Goal: Task Accomplishment & Management: Complete application form

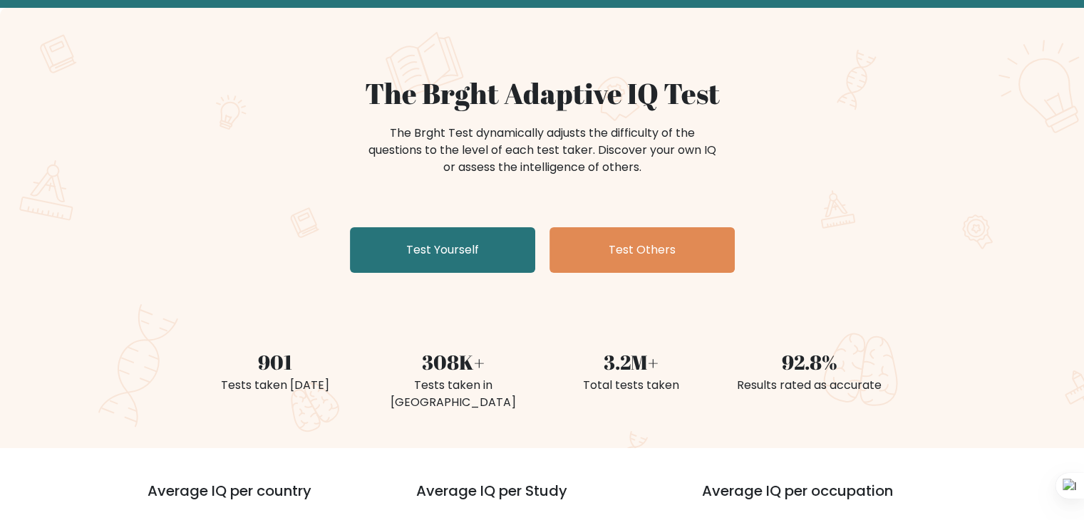
scroll to position [214, 0]
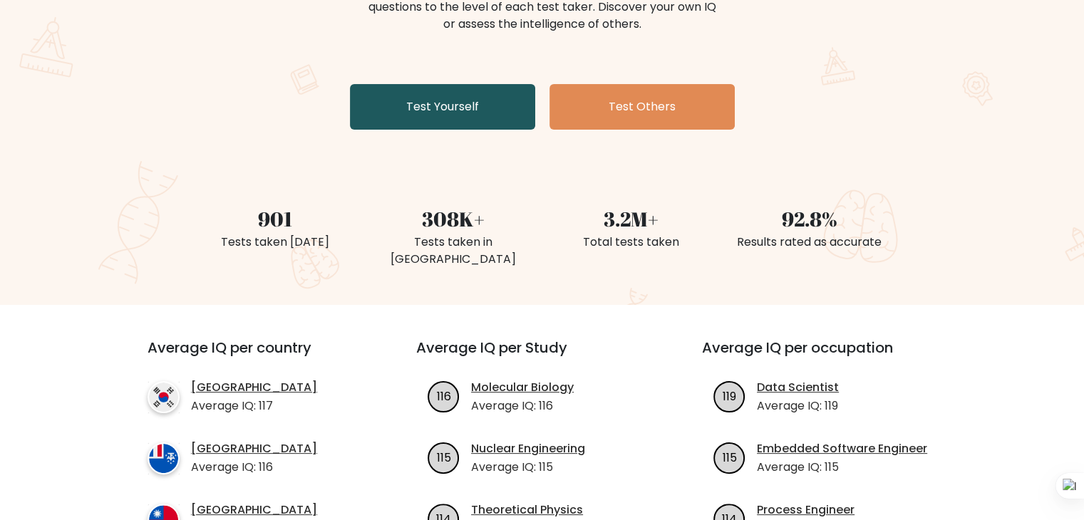
click at [453, 103] on link "Test Yourself" at bounding box center [442, 107] width 185 height 46
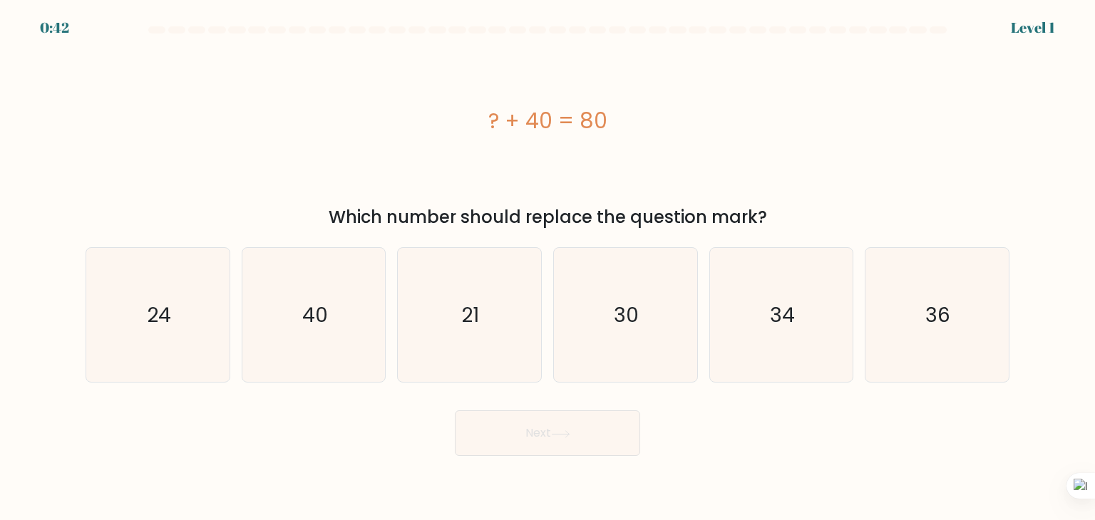
drag, startPoint x: 335, startPoint y: 219, endPoint x: 852, endPoint y: 210, distance: 516.8
click at [728, 220] on div "Which number should replace the question mark?" at bounding box center [547, 218] width 907 height 26
click at [832, 135] on div "? + 40 = 80" at bounding box center [548, 121] width 924 height 32
drag, startPoint x: 499, startPoint y: 110, endPoint x: 362, endPoint y: 263, distance: 205.4
click at [453, 117] on div "? + 40 = 80" at bounding box center [548, 121] width 924 height 32
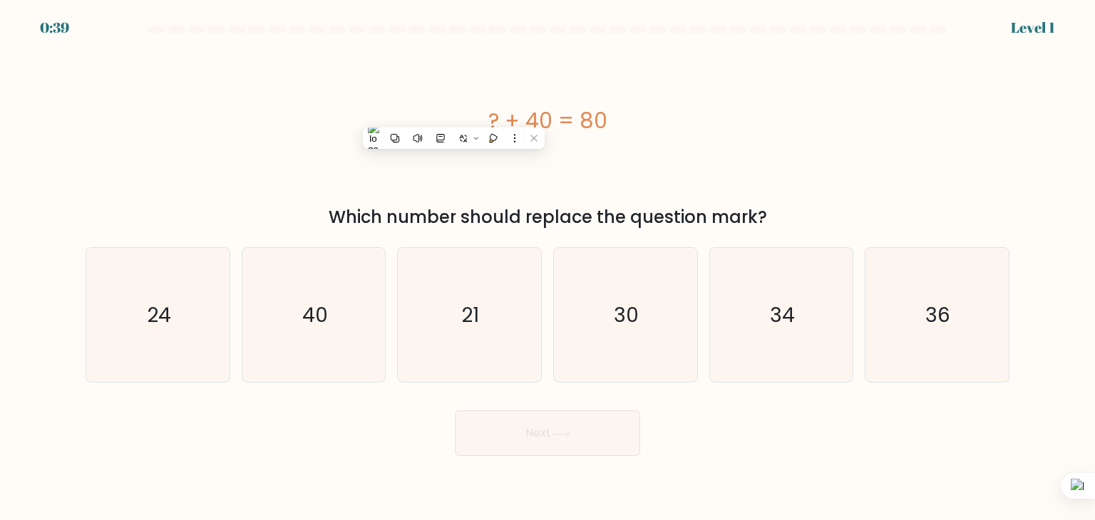
click at [950, 145] on div "? + 40 = 80" at bounding box center [548, 121] width 924 height 156
click at [326, 314] on text "40" at bounding box center [315, 315] width 26 height 29
click at [547, 267] on input "b. 40" at bounding box center [547, 263] width 1 height 7
radio input "true"
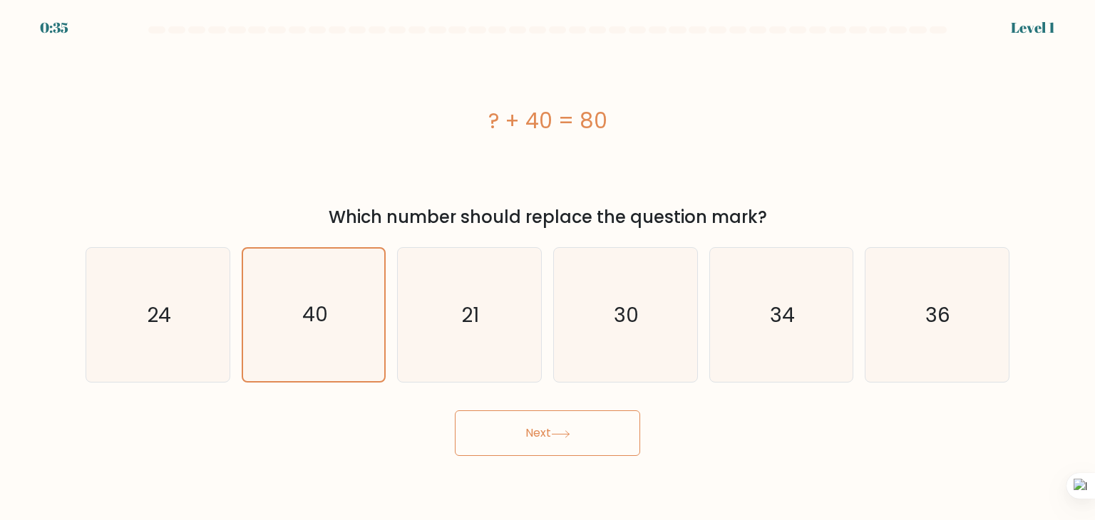
click at [542, 440] on button "Next" at bounding box center [547, 433] width 185 height 46
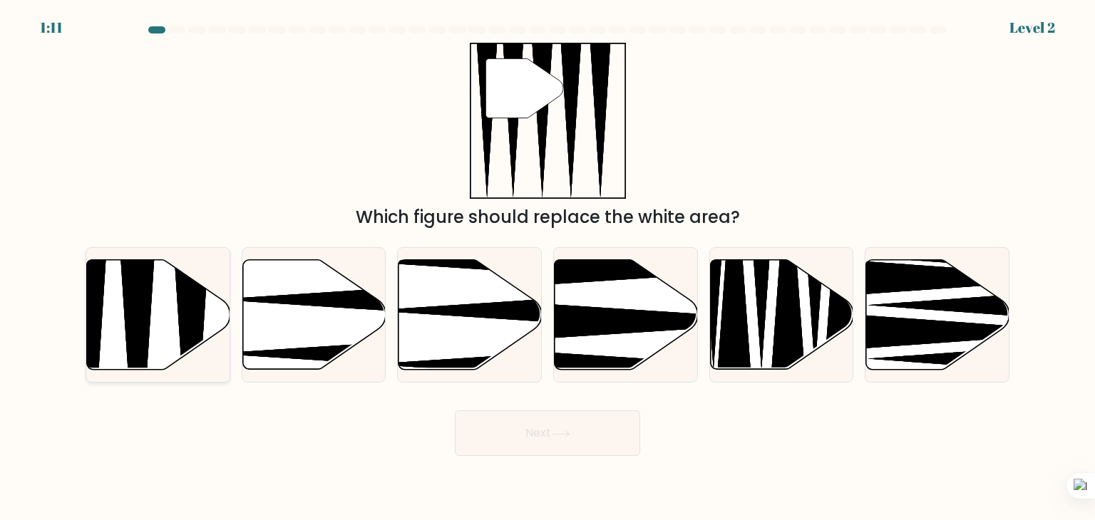
click at [155, 315] on icon at bounding box center [158, 315] width 143 height 110
click at [547, 267] on input "a." at bounding box center [547, 263] width 1 height 7
radio input "true"
click at [562, 440] on button "Next" at bounding box center [547, 433] width 185 height 46
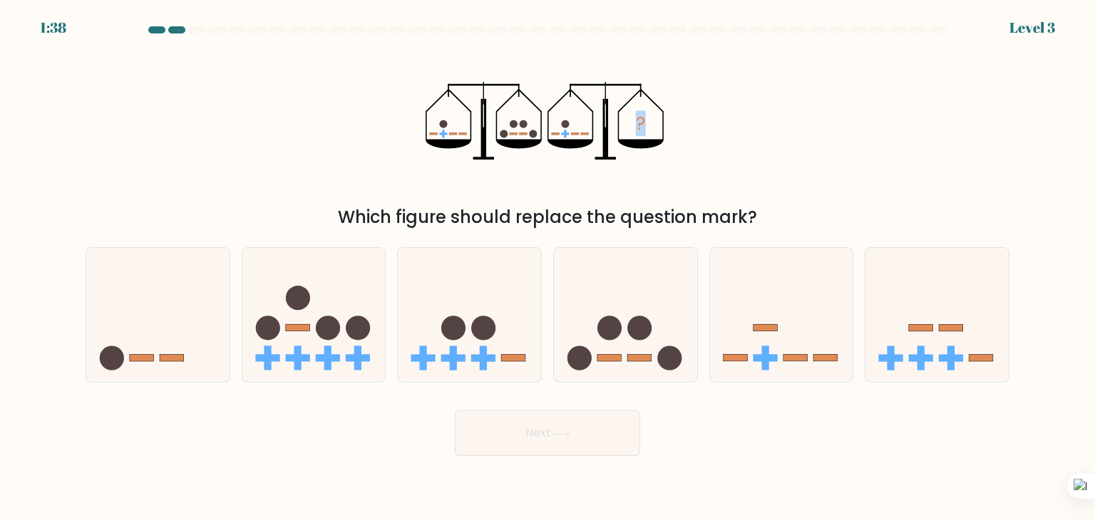
drag, startPoint x: 356, startPoint y: 192, endPoint x: 829, endPoint y: 195, distance: 472.5
click at [829, 195] on div "? Which figure should replace the question mark?" at bounding box center [547, 136] width 941 height 187
click at [928, 161] on div "? Which figure should replace the question mark?" at bounding box center [547, 136] width 941 height 187
click at [642, 348] on icon at bounding box center [625, 315] width 143 height 118
click at [548, 267] on input "d." at bounding box center [547, 263] width 1 height 7
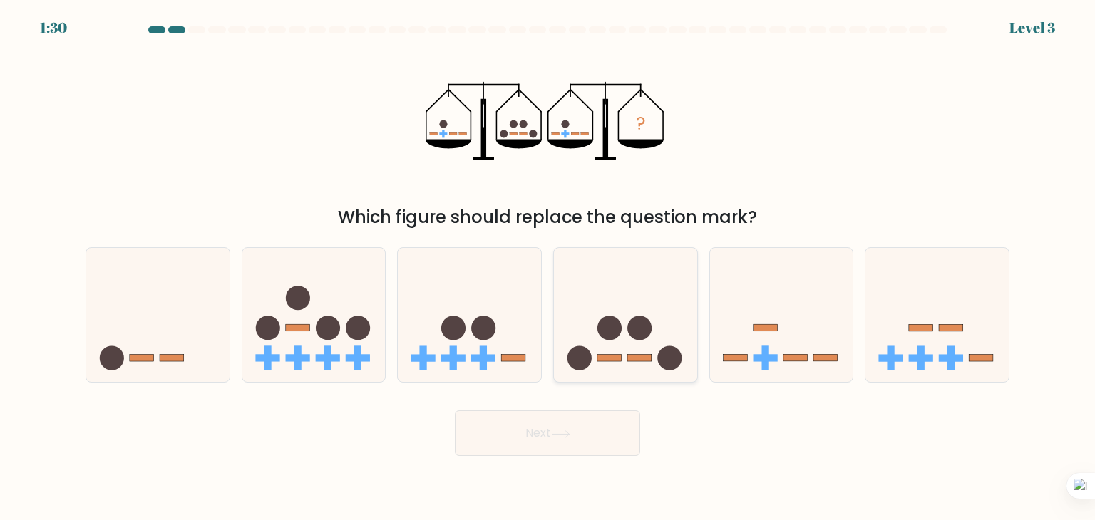
radio input "true"
click at [579, 430] on button "Next" at bounding box center [547, 433] width 185 height 46
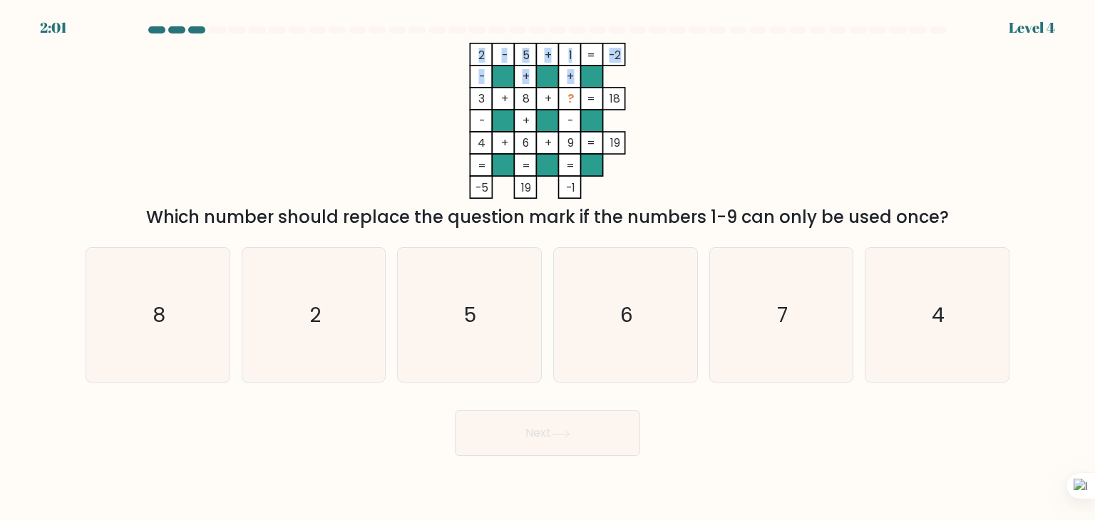
drag, startPoint x: 477, startPoint y: 98, endPoint x: 510, endPoint y: 98, distance: 33.5
click at [510, 98] on icon "2 - 5 + 1 -2 - + + 3 + 8 + ? 18 - + - 4 + 6 + 9 = 19 = = = = -5 19 -1 =" at bounding box center [548, 121] width 428 height 156
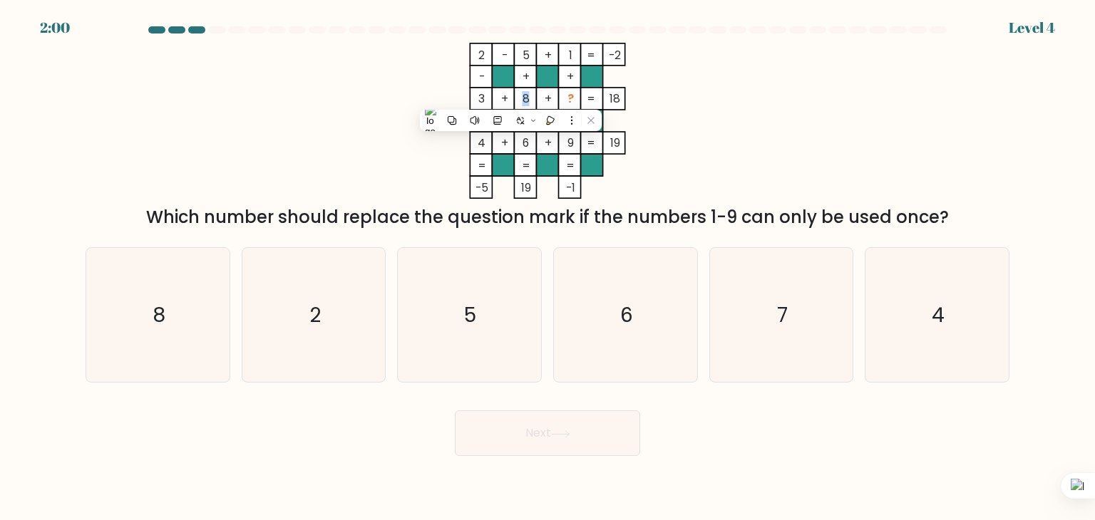
click at [527, 98] on tspan "8" at bounding box center [525, 98] width 7 height 15
click at [787, 88] on div "2 - 5 + 1 -2 - + + 3 + 8 + ? 18 - + - 4 + 6 + 9 = 19 = = = = -5 19 -1 = Which n…" at bounding box center [547, 136] width 941 height 187
click at [568, 100] on tspan "?" at bounding box center [570, 98] width 6 height 15
click at [769, 110] on div "2 - 5 + 1 -2 - + + 3 + 8 + ? 18 - + - 4 + 6 + 9 = 19 = = = = -5 19 -1 = Which n…" at bounding box center [547, 136] width 941 height 187
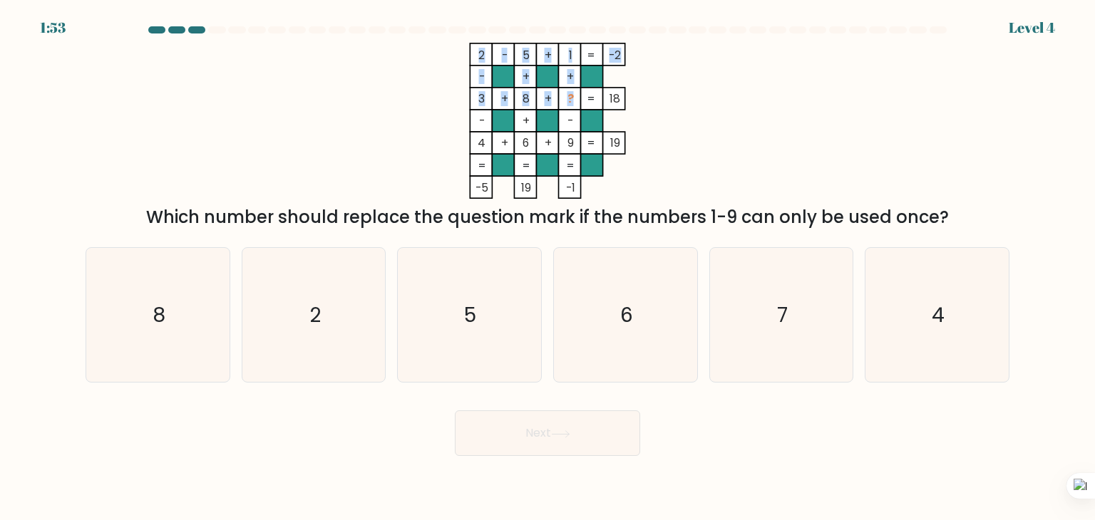
drag, startPoint x: 567, startPoint y: 96, endPoint x: 570, endPoint y: 103, distance: 7.7
click at [569, 98] on icon "2 - 5 + 1 -2 - + + 3 + 8 + ? 18 - + - 4 + 6 + 9 = 19 = = = = -5 19 -1 =" at bounding box center [548, 121] width 428 height 156
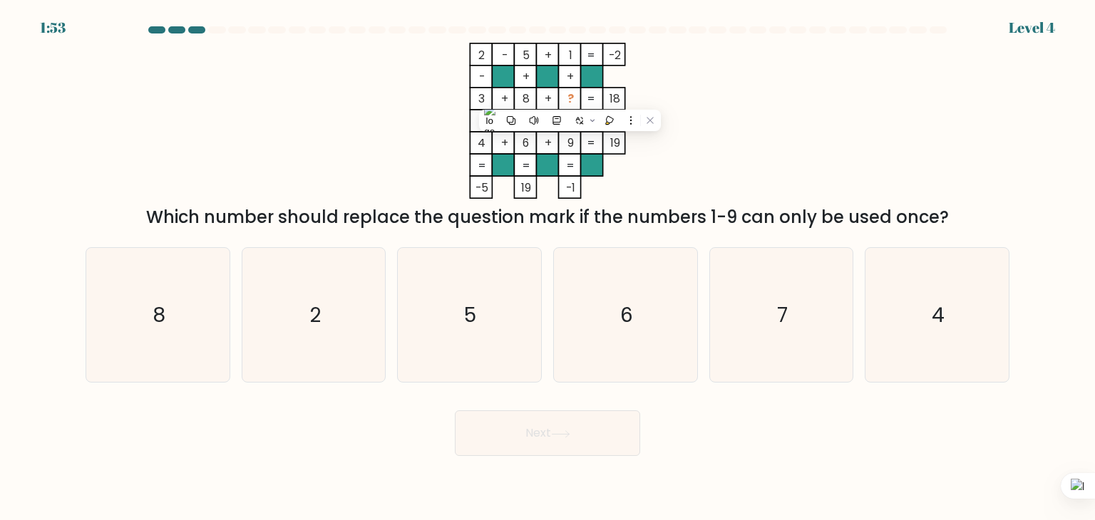
click at [879, 162] on div "2 - 5 + 1 -2 - + + 3 + 8 + ? 18 - + - 4 + 6 + 9 = 19 = = = = -5 19 -1 = Which n…" at bounding box center [547, 136] width 941 height 187
click at [780, 328] on text "7" at bounding box center [782, 315] width 11 height 29
click at [548, 267] on input "e. 7" at bounding box center [547, 263] width 1 height 7
radio input "true"
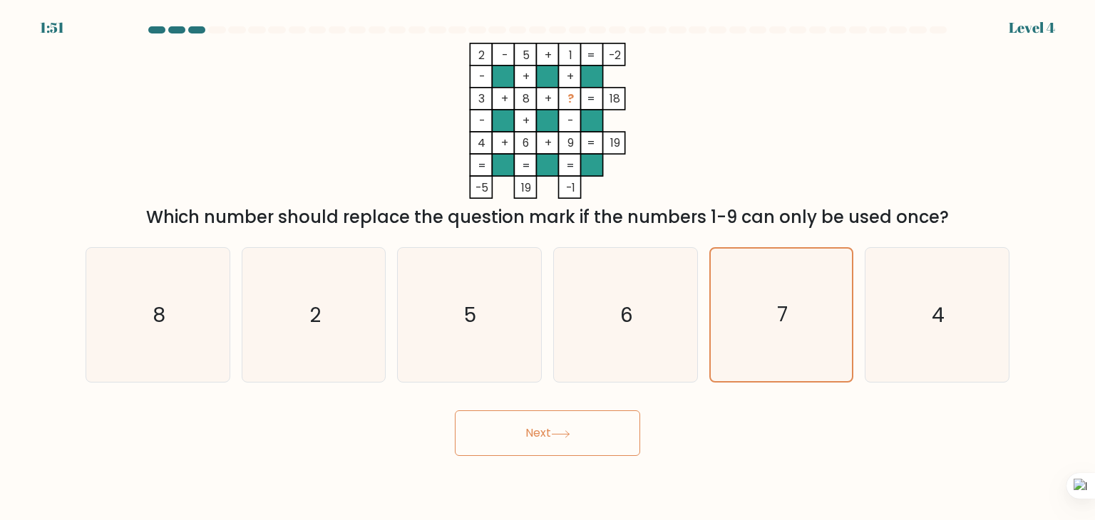
click at [579, 440] on button "Next" at bounding box center [547, 433] width 185 height 46
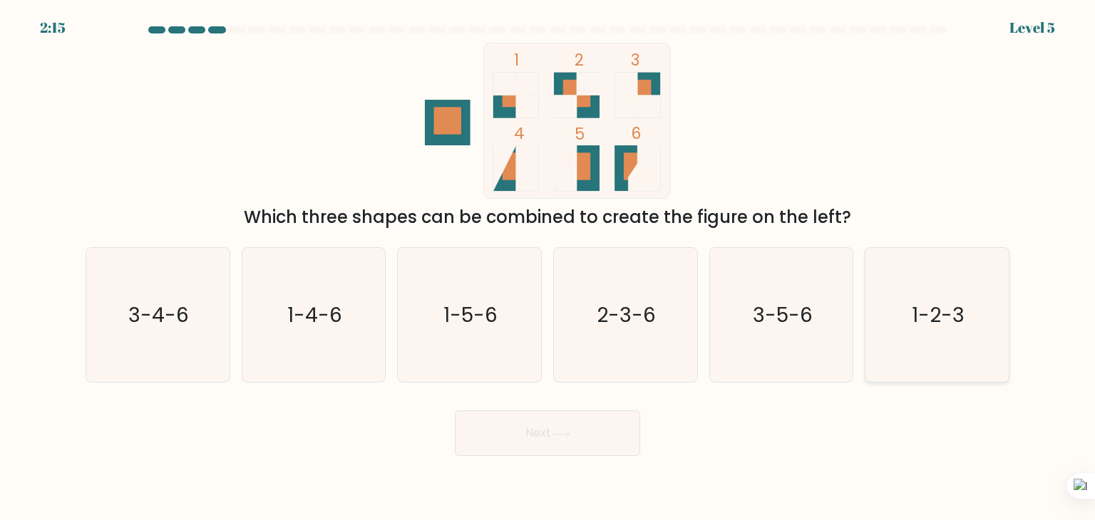
click at [950, 306] on text "1-2-3" at bounding box center [937, 315] width 53 height 29
click at [548, 267] on input "f. 1-2-3" at bounding box center [547, 263] width 1 height 7
radio input "true"
click at [542, 433] on button "Next" at bounding box center [547, 433] width 185 height 46
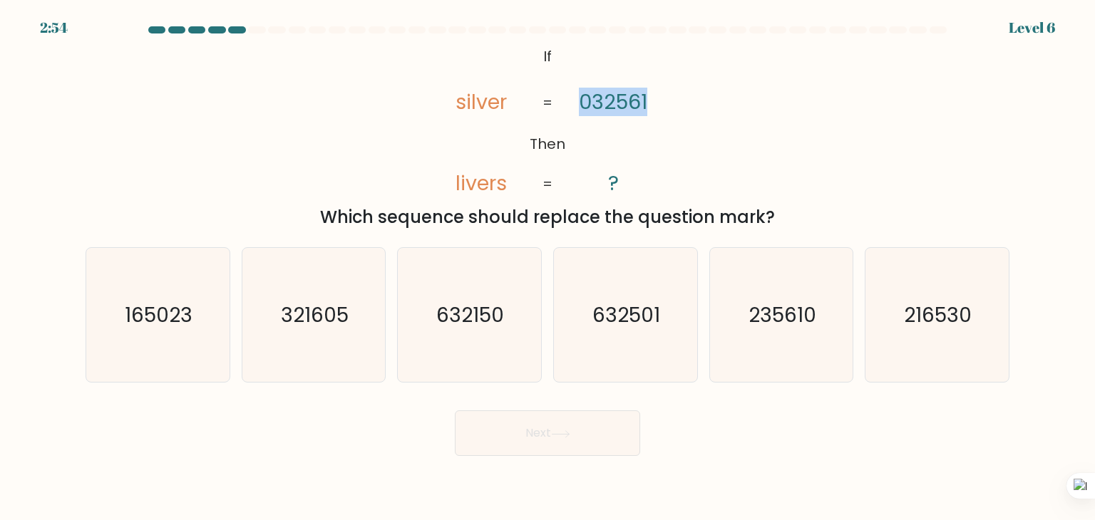
drag, startPoint x: 582, startPoint y: 101, endPoint x: 661, endPoint y: 101, distance: 79.1
click at [661, 101] on icon "@import url('https://fonts.googleapis.com/css?family=Abril+Fatface:400,100,100i…" at bounding box center [547, 121] width 254 height 156
click at [802, 135] on div "@import url('https://fonts.googleapis.com/css?family=Abril+Fatface:400,100,100i…" at bounding box center [547, 136] width 941 height 187
drag, startPoint x: 580, startPoint y: 98, endPoint x: 689, endPoint y: 97, distance: 109.0
click at [689, 97] on div "@import url('https://fonts.googleapis.com/css?family=Abril+Fatface:400,100,100i…" at bounding box center [547, 136] width 941 height 187
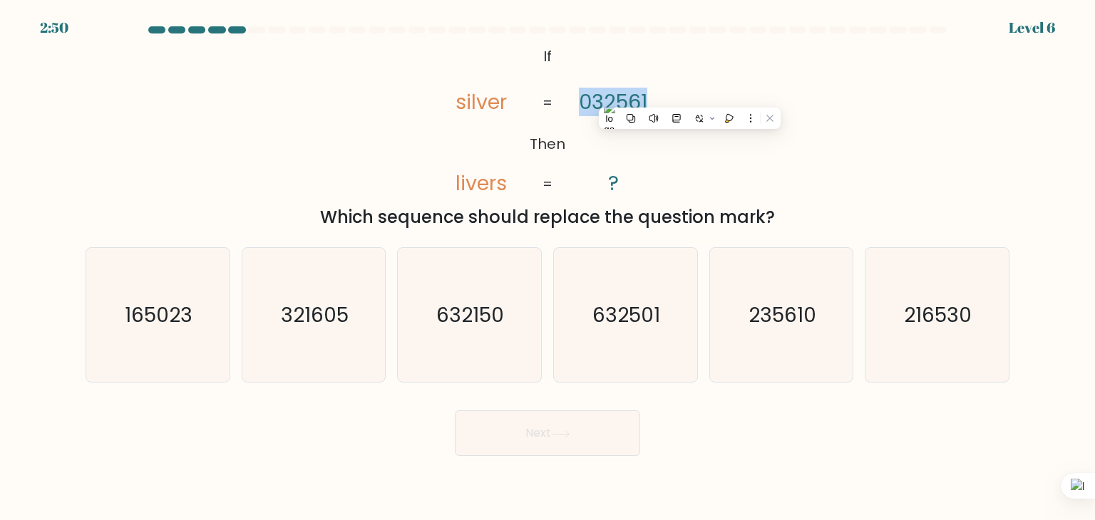
click at [844, 143] on div "@import url('https://fonts.googleapis.com/css?family=Abril+Fatface:400,100,100i…" at bounding box center [547, 136] width 941 height 187
drag, startPoint x: 602, startPoint y: 101, endPoint x: 609, endPoint y: 102, distance: 7.2
click at [597, 103] on tspan "032561" at bounding box center [613, 102] width 68 height 29
drag, startPoint x: 614, startPoint y: 98, endPoint x: 601, endPoint y: 107, distance: 16.0
click at [599, 108] on tspan "032561" at bounding box center [613, 102] width 68 height 29
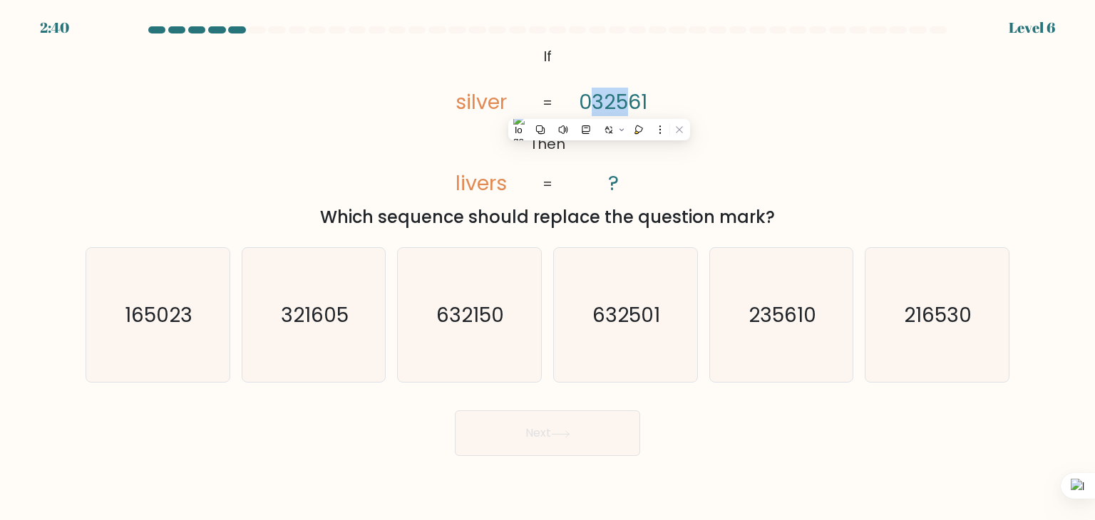
drag, startPoint x: 624, startPoint y: 98, endPoint x: 586, endPoint y: 103, distance: 38.2
click at [586, 103] on tspan "032561" at bounding box center [613, 102] width 68 height 29
click at [798, 120] on div "@import url('https://fonts.googleapis.com/css?family=Abril+Fatface:400,100,100i…" at bounding box center [547, 136] width 941 height 187
click at [599, 105] on tspan "032561" at bounding box center [613, 102] width 68 height 29
drag, startPoint x: 613, startPoint y: 102, endPoint x: 599, endPoint y: 108, distance: 15.6
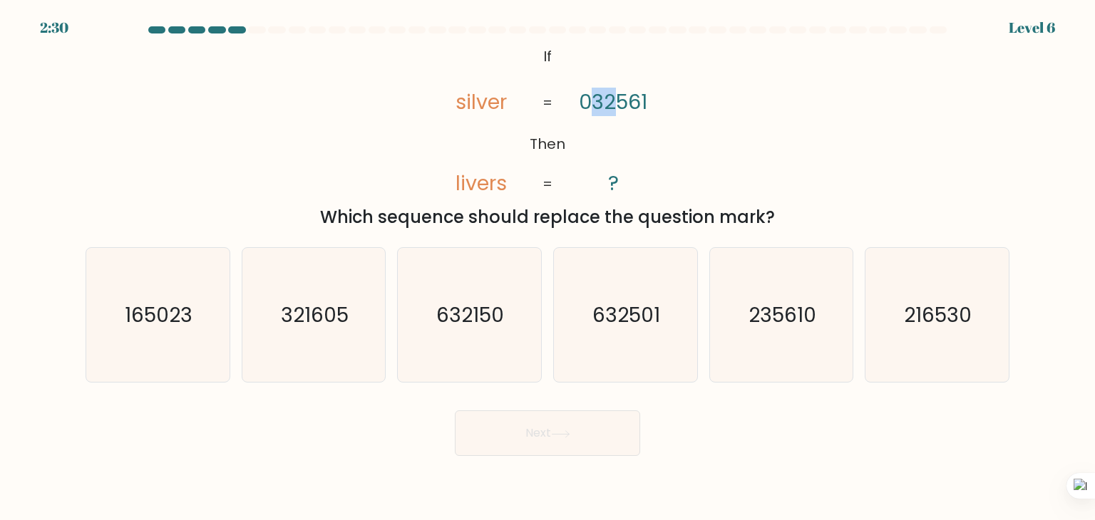
click at [596, 110] on tspan "032561" at bounding box center [613, 102] width 68 height 29
drag, startPoint x: 630, startPoint y: 95, endPoint x: 597, endPoint y: 101, distance: 33.3
click at [597, 101] on tspan "032561" at bounding box center [613, 102] width 68 height 29
click at [778, 320] on text "235610" at bounding box center [782, 315] width 68 height 29
click at [548, 267] on input "e. 235610" at bounding box center [547, 263] width 1 height 7
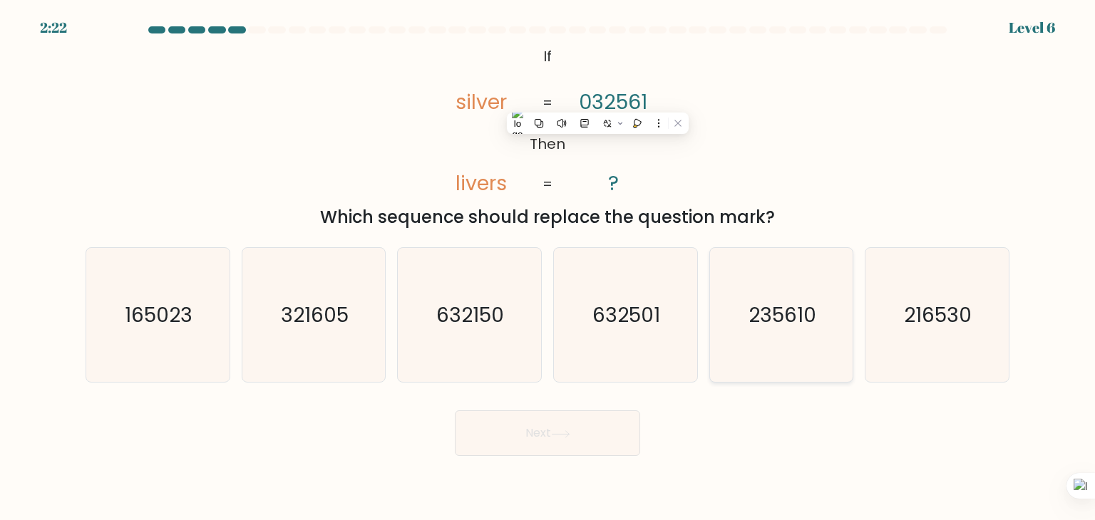
radio input "true"
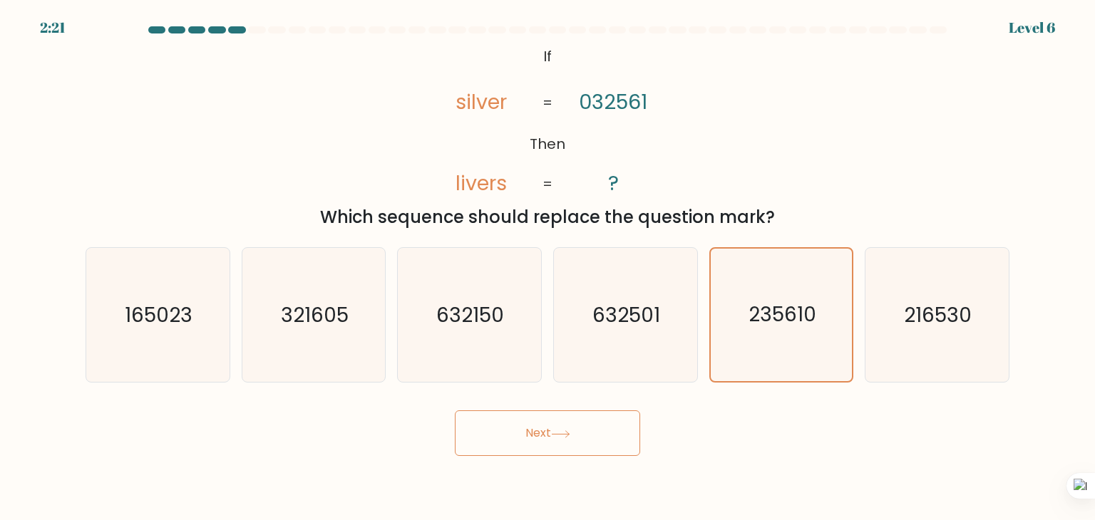
click at [577, 438] on button "Next" at bounding box center [547, 433] width 185 height 46
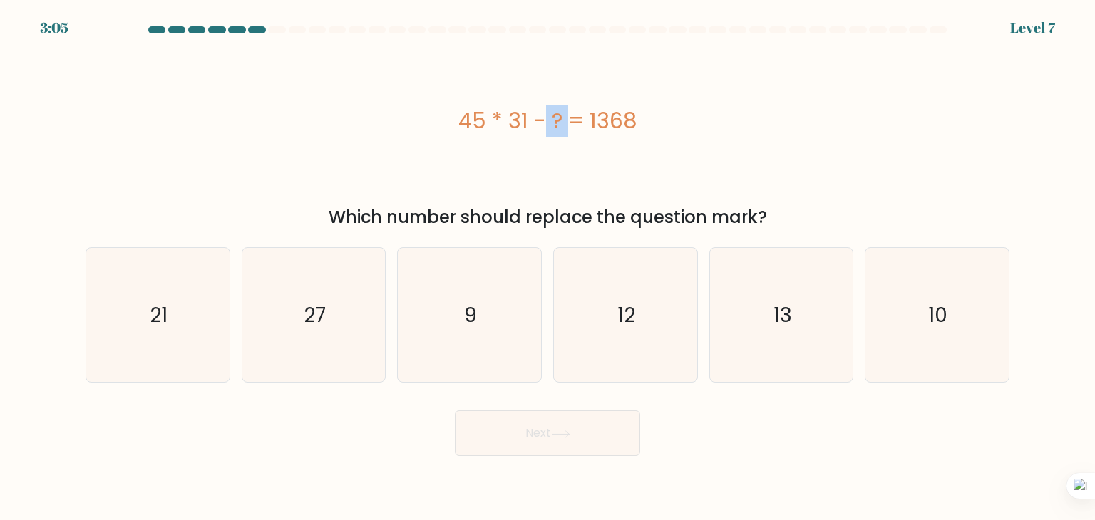
drag, startPoint x: 490, startPoint y: 118, endPoint x: 408, endPoint y: 129, distance: 82.7
click at [416, 118] on div "45 * 31 - ? = 1368" at bounding box center [548, 121] width 924 height 32
click at [658, 163] on div "45 * 31 - ? = 1368" at bounding box center [548, 121] width 924 height 156
drag, startPoint x: 468, startPoint y: 111, endPoint x: 482, endPoint y: 120, distance: 16.0
click at [482, 115] on div "45 * 31 - ? = 1368" at bounding box center [548, 121] width 924 height 32
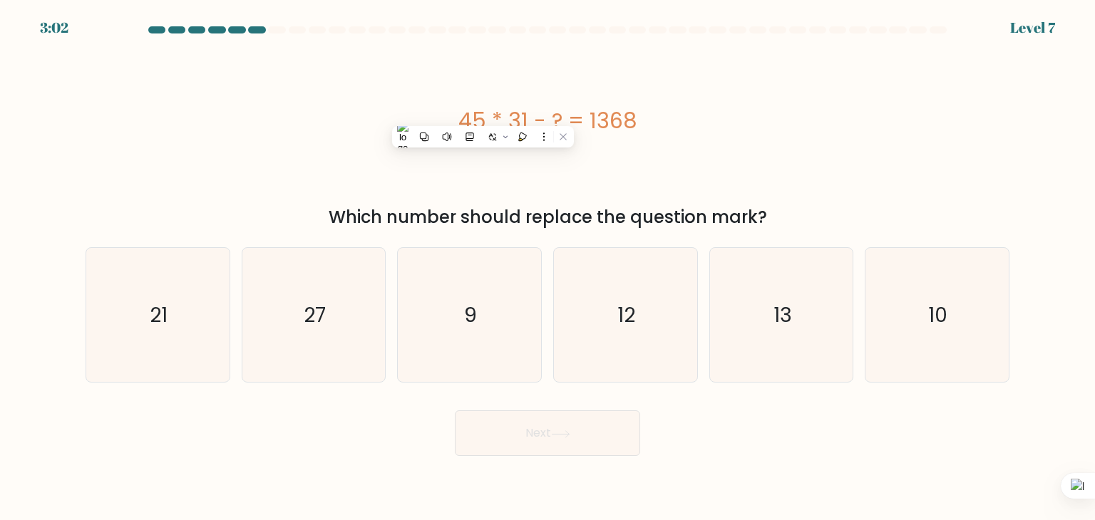
click at [733, 134] on div "45 * 31 - ? = 1368" at bounding box center [548, 121] width 924 height 32
drag, startPoint x: 487, startPoint y: 117, endPoint x: 434, endPoint y: 117, distance: 53.4
click at [434, 117] on div "45 * 31 - ? = 1368" at bounding box center [548, 121] width 924 height 32
click at [592, 163] on div "45 * 31 - ? = 1368" at bounding box center [548, 121] width 924 height 156
drag, startPoint x: 532, startPoint y: 126, endPoint x: 435, endPoint y: 118, distance: 97.3
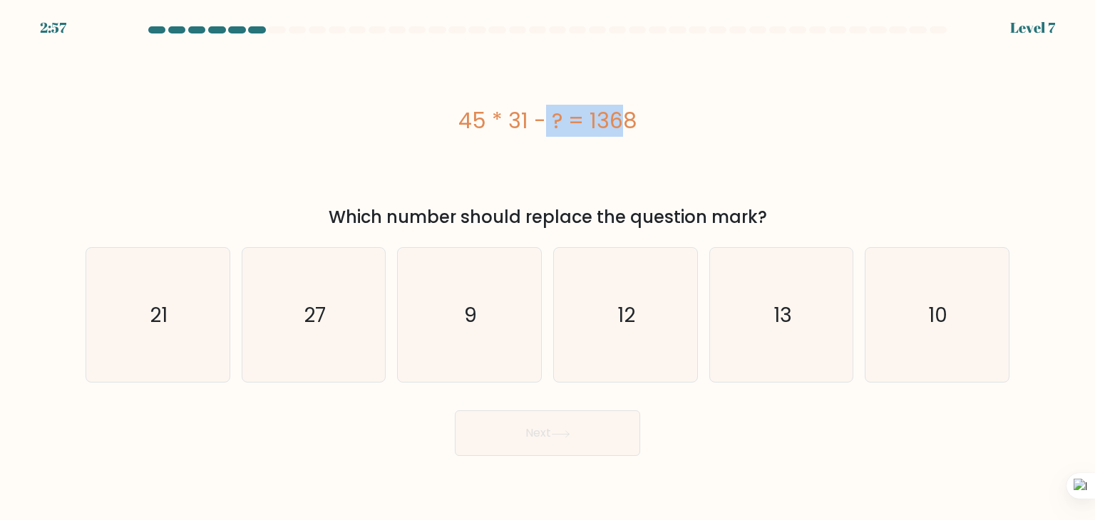
click at [435, 118] on div "45 * 31 - ? = 1368" at bounding box center [548, 121] width 924 height 32
click at [748, 143] on div "45 * 31 - ? = 1368" at bounding box center [548, 121] width 924 height 156
click at [329, 322] on icon "27" at bounding box center [314, 315] width 134 height 134
click at [547, 267] on input "b. 27" at bounding box center [547, 263] width 1 height 7
radio input "true"
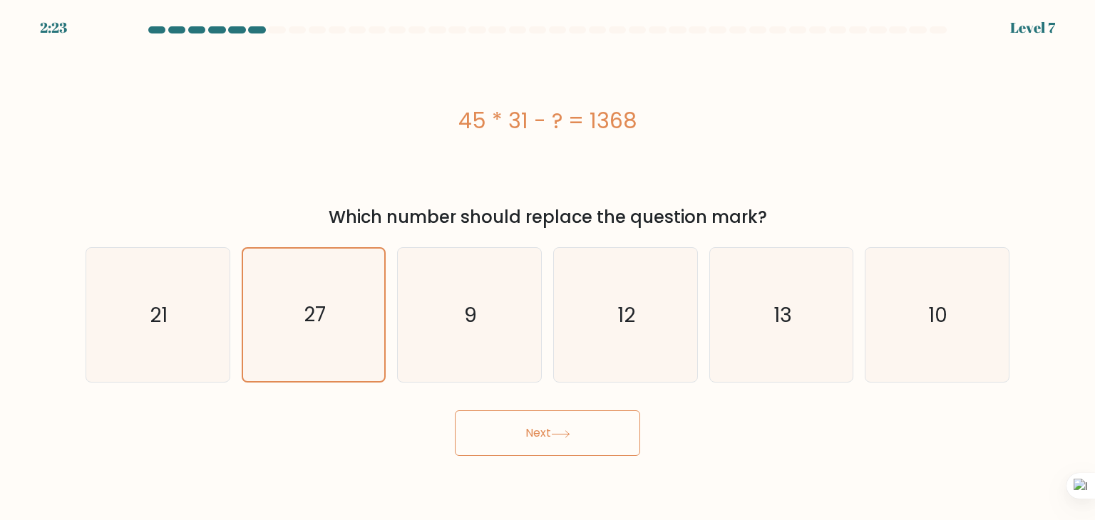
click at [568, 445] on button "Next" at bounding box center [547, 433] width 185 height 46
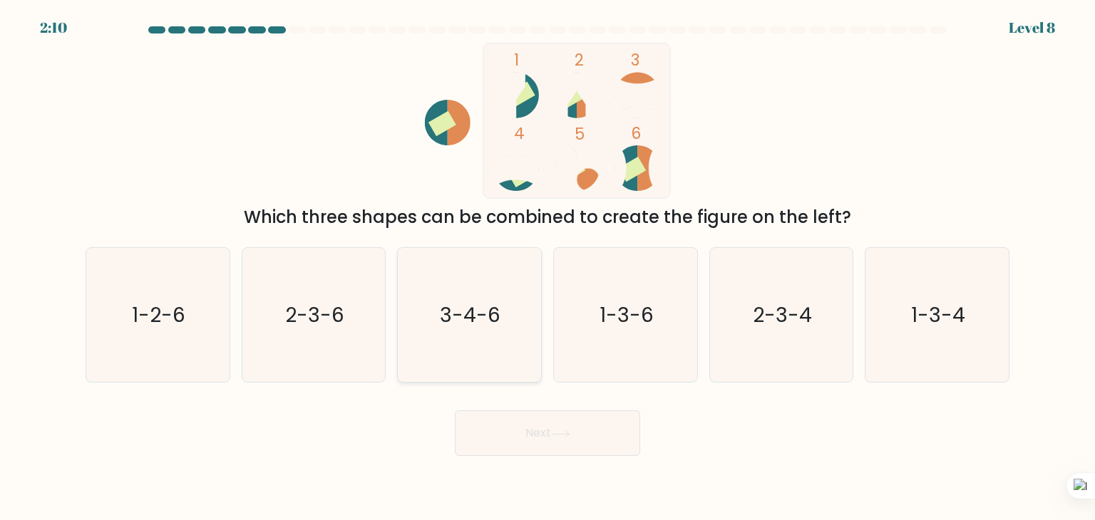
click at [487, 304] on text "3-4-6" at bounding box center [470, 315] width 61 height 29
click at [547, 267] on input "c. 3-4-6" at bounding box center [547, 263] width 1 height 7
radio input "true"
click at [587, 435] on button "Next" at bounding box center [547, 433] width 185 height 46
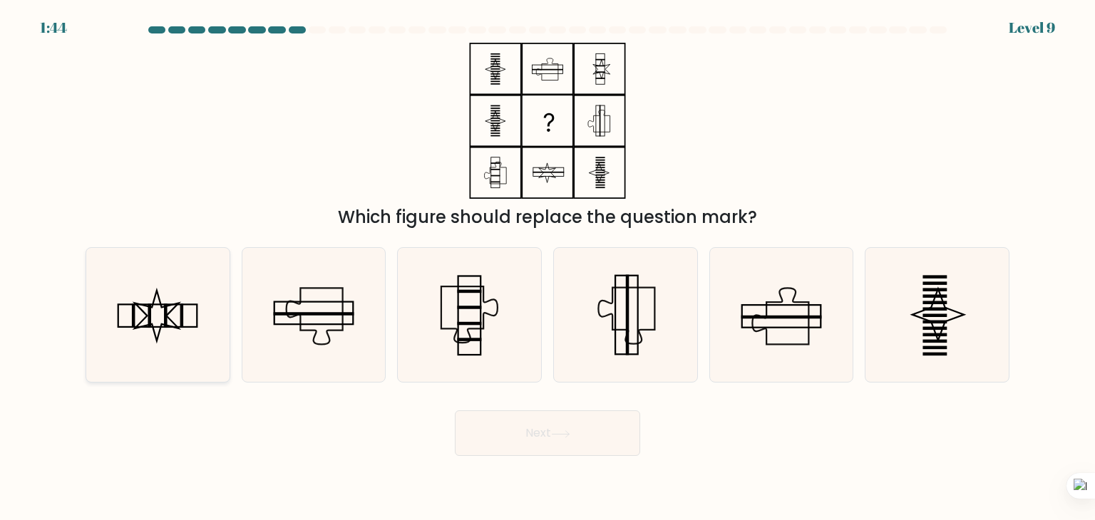
click at [162, 320] on icon at bounding box center [158, 315] width 134 height 134
click at [547, 267] on input "a." at bounding box center [547, 263] width 1 height 7
radio input "true"
click at [557, 434] on icon at bounding box center [560, 434] width 19 height 8
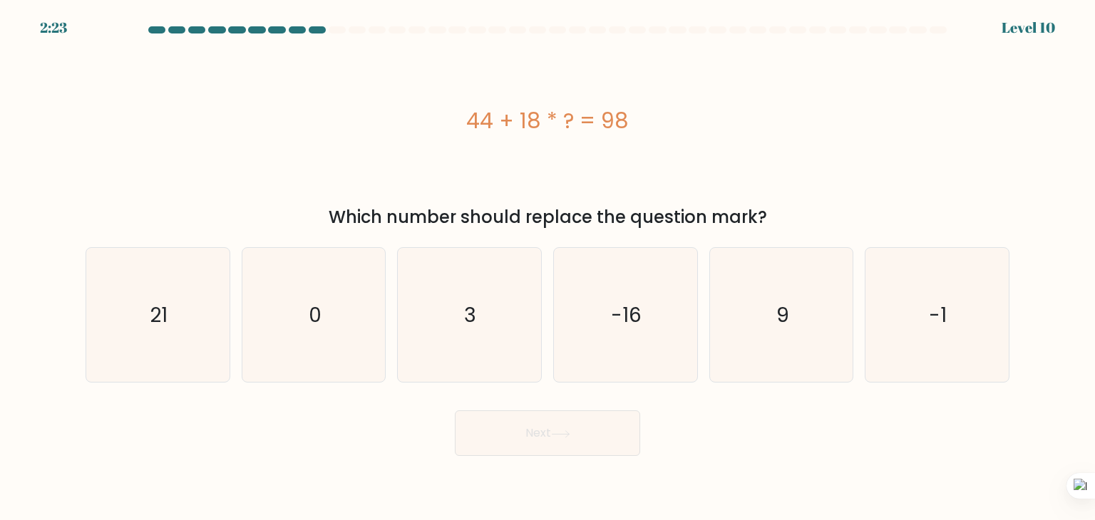
drag, startPoint x: 549, startPoint y: 120, endPoint x: 524, endPoint y: 123, distance: 25.9
click at [524, 123] on div "44 + 18 * ? = 98" at bounding box center [548, 121] width 924 height 32
click at [519, 118] on div "44 + 18 * ? = 98" at bounding box center [548, 121] width 924 height 32
drag, startPoint x: 522, startPoint y: 118, endPoint x: 560, endPoint y: 120, distance: 38.6
click at [560, 120] on div "44 + 18 * ? = 98" at bounding box center [548, 121] width 924 height 32
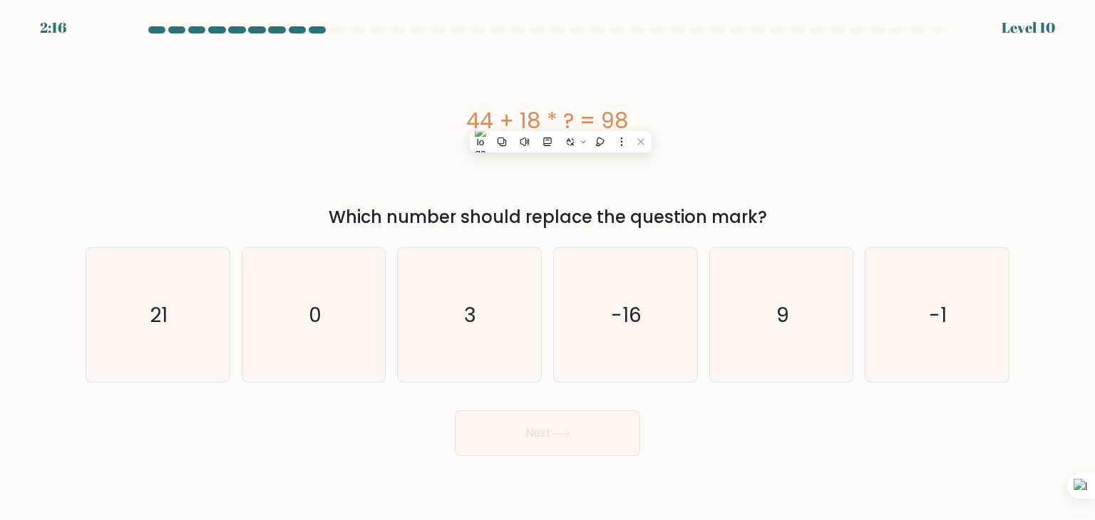
click at [544, 119] on div "44 + 18 * ? = 98" at bounding box center [548, 121] width 924 height 32
drag, startPoint x: 522, startPoint y: 123, endPoint x: 548, endPoint y: 118, distance: 26.7
click at [548, 118] on div "44 + 18 * ? = 98" at bounding box center [548, 121] width 924 height 32
click at [562, 111] on div "44 + 18 * ? = 98" at bounding box center [548, 121] width 924 height 32
drag, startPoint x: 559, startPoint y: 115, endPoint x: 520, endPoint y: 112, distance: 39.3
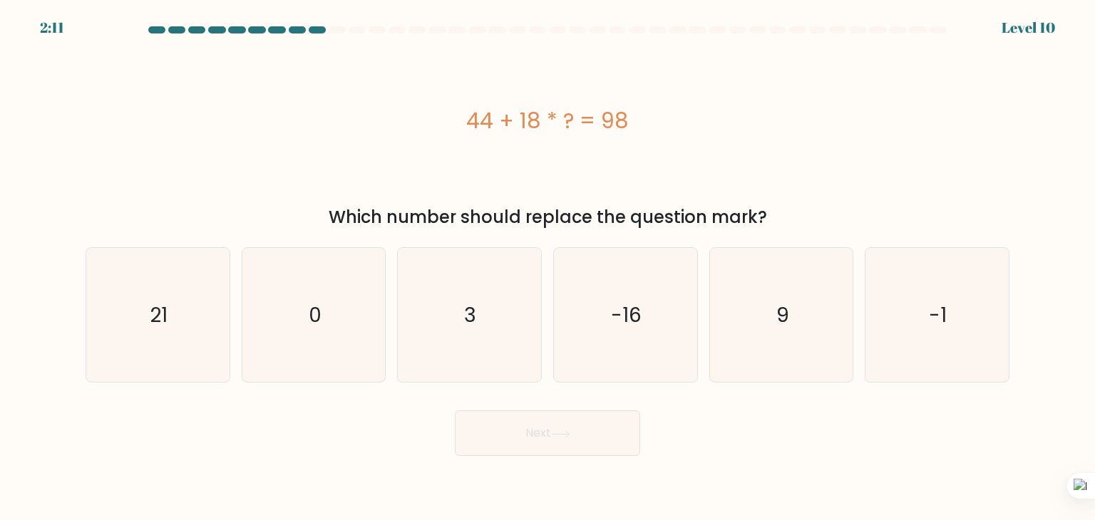
click at [520, 112] on div "44 + 18 * ? = 98" at bounding box center [548, 121] width 924 height 32
click at [546, 118] on div "44 + 18 * ? = 98" at bounding box center [548, 121] width 924 height 32
drag, startPoint x: 546, startPoint y: 118, endPoint x: 554, endPoint y: 118, distance: 7.8
click at [554, 118] on div "44 + 18 * ? = 98" at bounding box center [548, 121] width 924 height 32
click at [500, 315] on icon "3" at bounding box center [469, 315] width 134 height 134
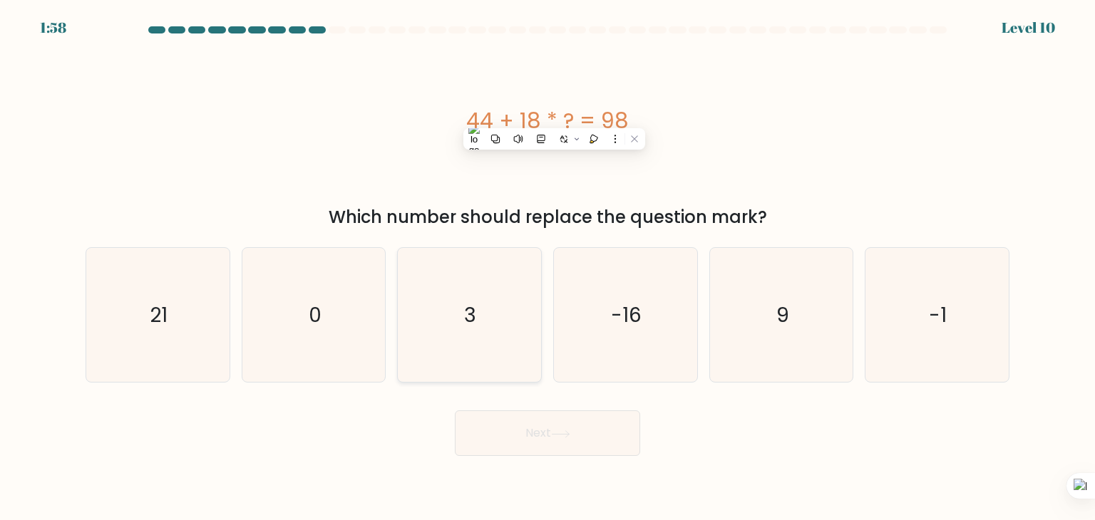
click at [547, 267] on input "c. 3" at bounding box center [547, 263] width 1 height 7
radio input "true"
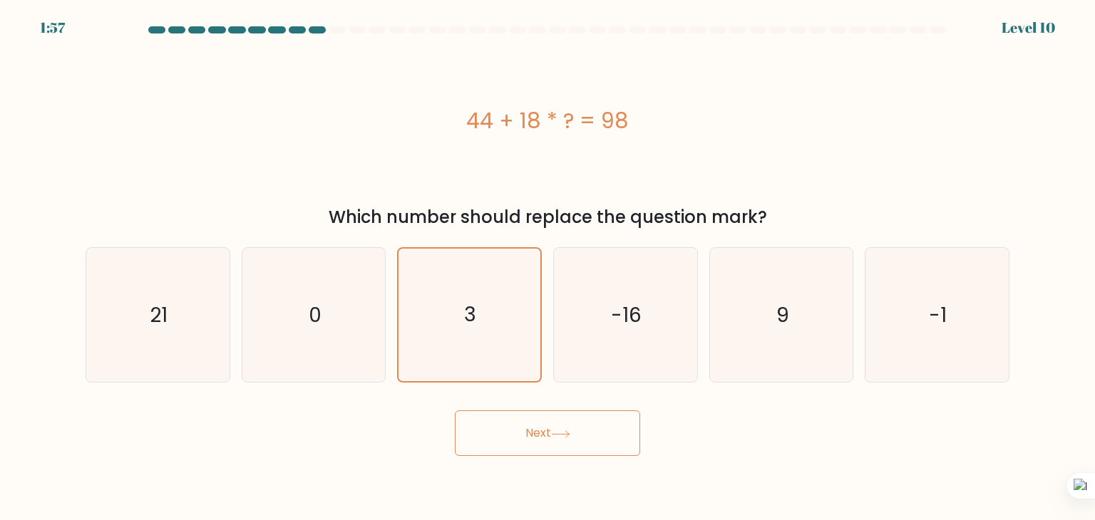
click at [571, 426] on button "Next" at bounding box center [547, 433] width 185 height 46
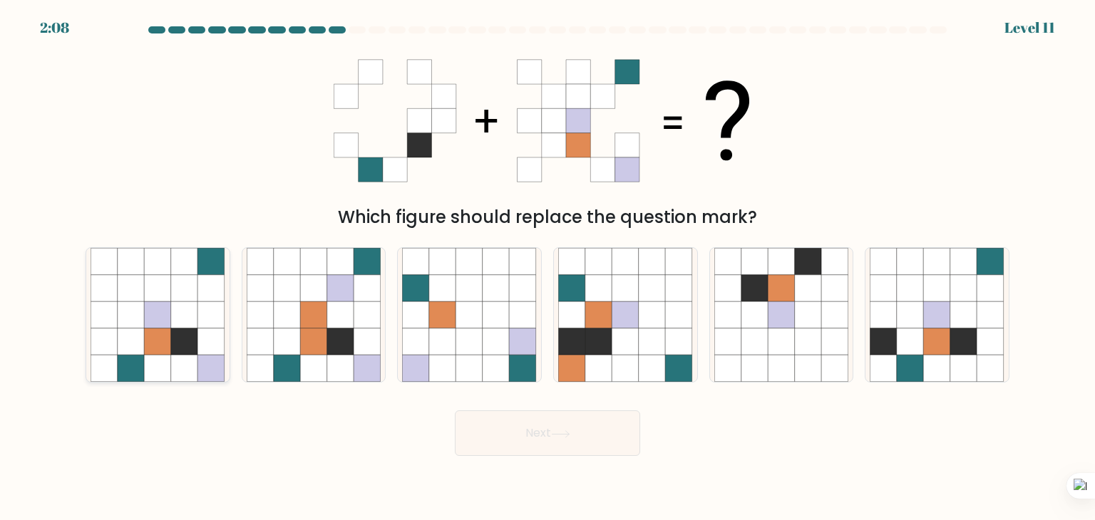
click at [183, 344] on icon at bounding box center [184, 342] width 27 height 27
click at [547, 267] on input "a." at bounding box center [547, 263] width 1 height 7
radio input "true"
click at [557, 434] on icon at bounding box center [560, 434] width 19 height 8
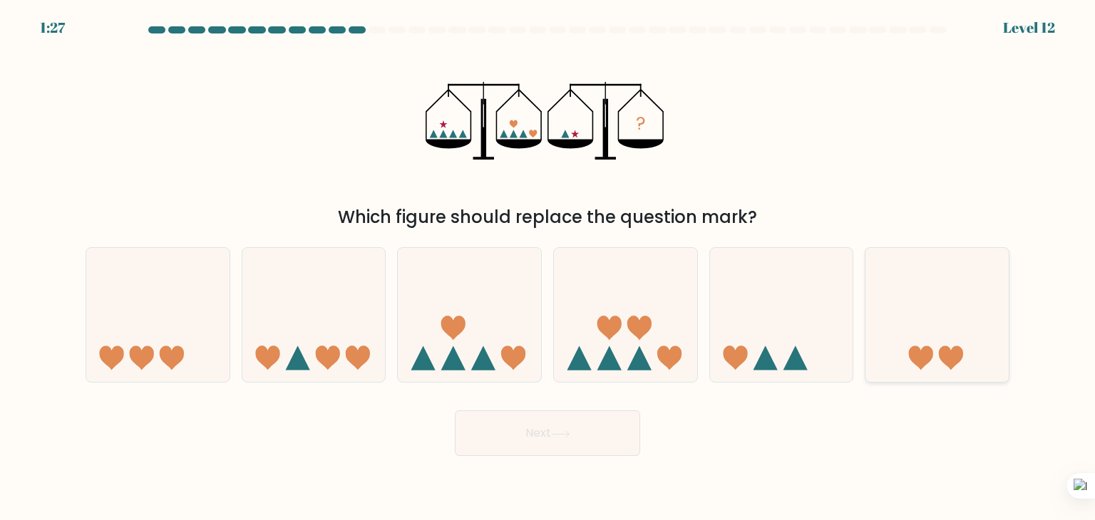
click at [937, 348] on icon at bounding box center [936, 315] width 143 height 118
click at [548, 267] on input "f." at bounding box center [547, 263] width 1 height 7
radio input "true"
click at [510, 419] on button "Next" at bounding box center [547, 433] width 185 height 46
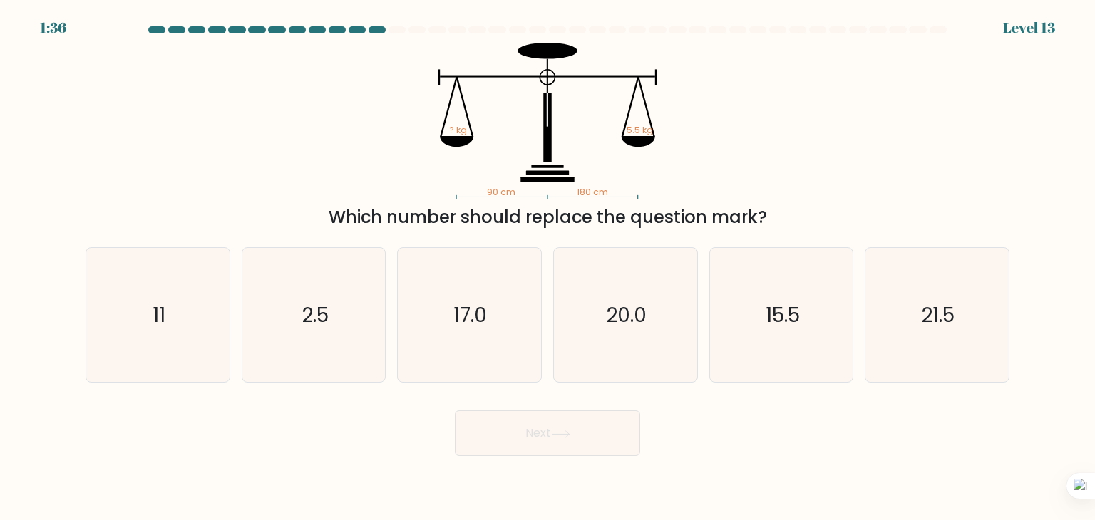
drag, startPoint x: 804, startPoint y: 212, endPoint x: 536, endPoint y: 214, distance: 268.0
click at [536, 214] on div "Which number should replace the question mark?" at bounding box center [547, 218] width 907 height 26
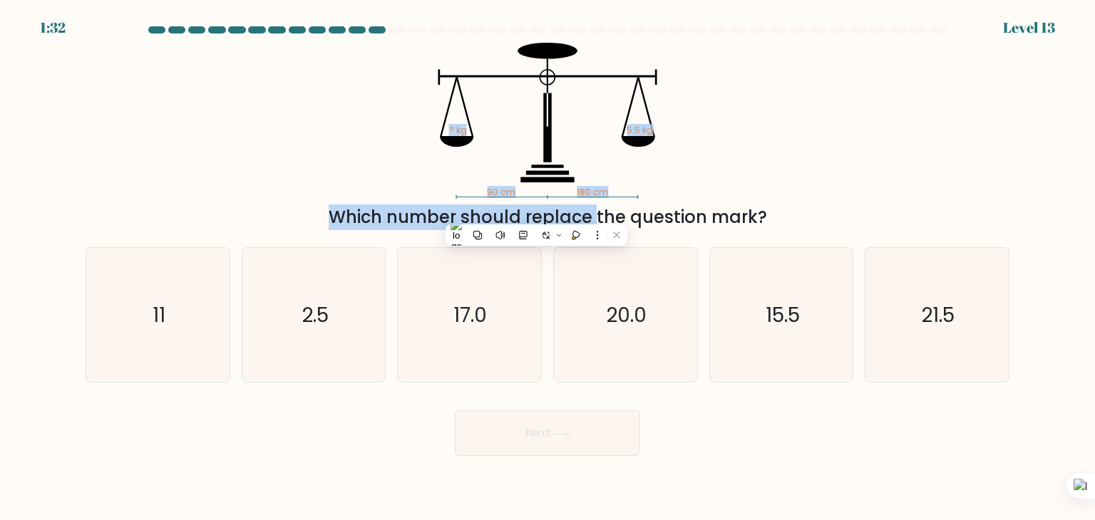
drag, startPoint x: 465, startPoint y: 192, endPoint x: 442, endPoint y: 195, distance: 23.7
click at [476, 199] on div "90 cm 180 cm ? kg 5.5 kg Which number should replace the question mark?" at bounding box center [547, 136] width 941 height 187
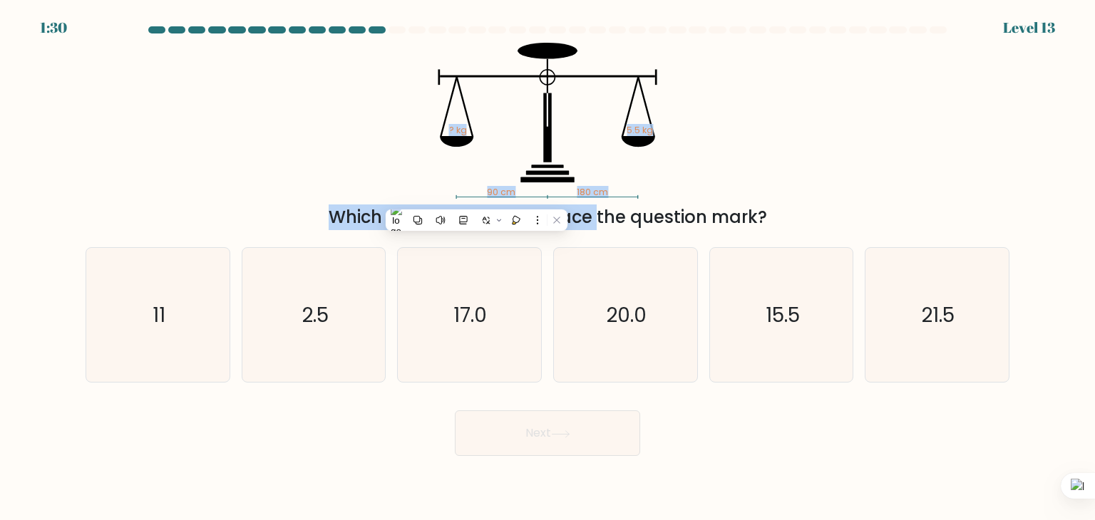
click at [949, 109] on div "90 cm 180 cm ? kg 5.5 kg Which number should replace the question mark?" at bounding box center [547, 136] width 941 height 187
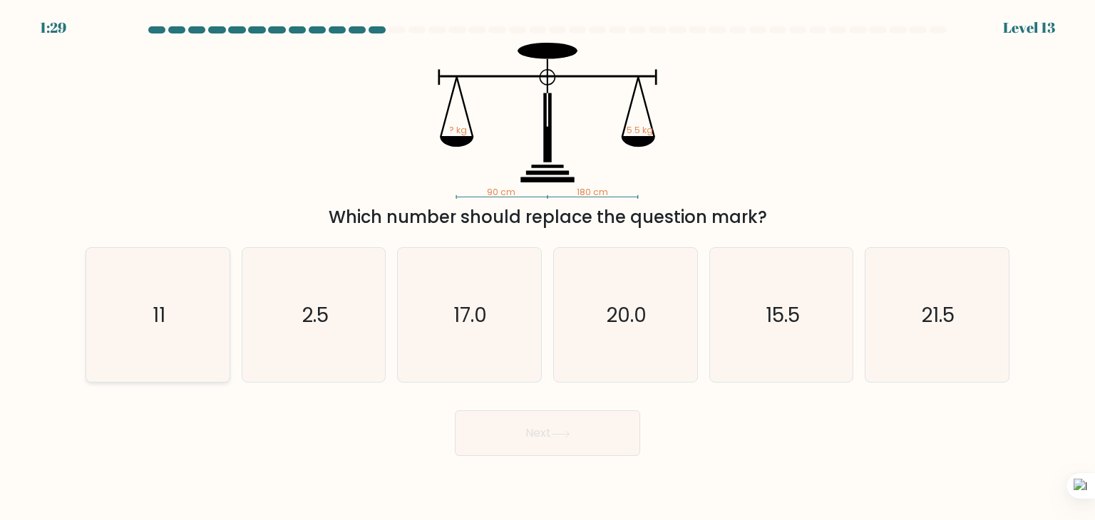
click at [168, 335] on icon "11" at bounding box center [158, 315] width 134 height 134
click at [547, 267] on input "a. 11" at bounding box center [547, 263] width 1 height 7
radio input "true"
click at [562, 440] on button "Next" at bounding box center [547, 433] width 185 height 46
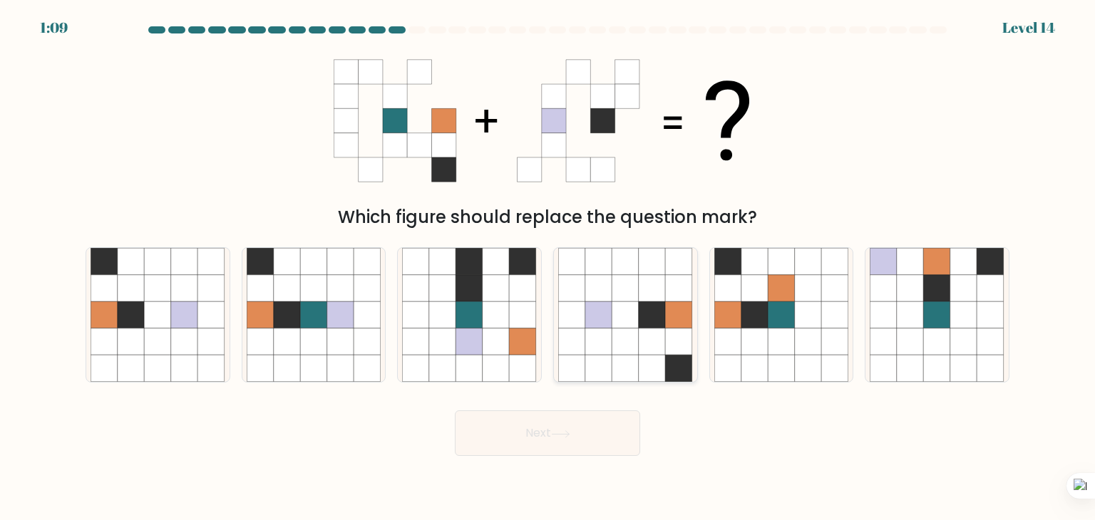
click at [644, 326] on icon at bounding box center [652, 314] width 27 height 27
click at [548, 267] on input "d." at bounding box center [547, 263] width 1 height 7
radio input "true"
click at [587, 438] on button "Next" at bounding box center [547, 433] width 185 height 46
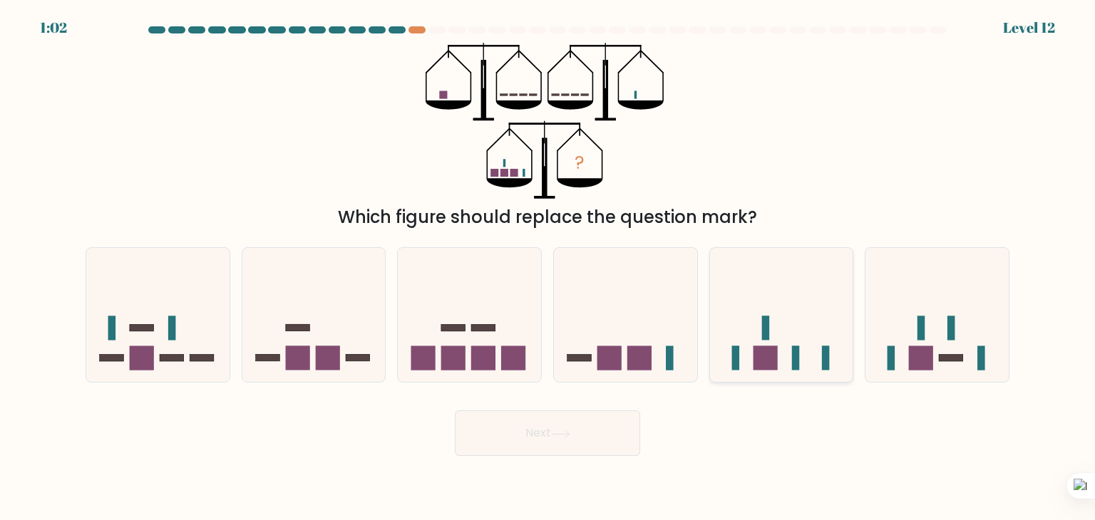
click at [790, 356] on icon at bounding box center [781, 315] width 143 height 118
click at [548, 267] on input "e." at bounding box center [547, 263] width 1 height 7
radio input "true"
click at [621, 363] on rect at bounding box center [609, 358] width 24 height 24
click at [548, 267] on input "d." at bounding box center [547, 263] width 1 height 7
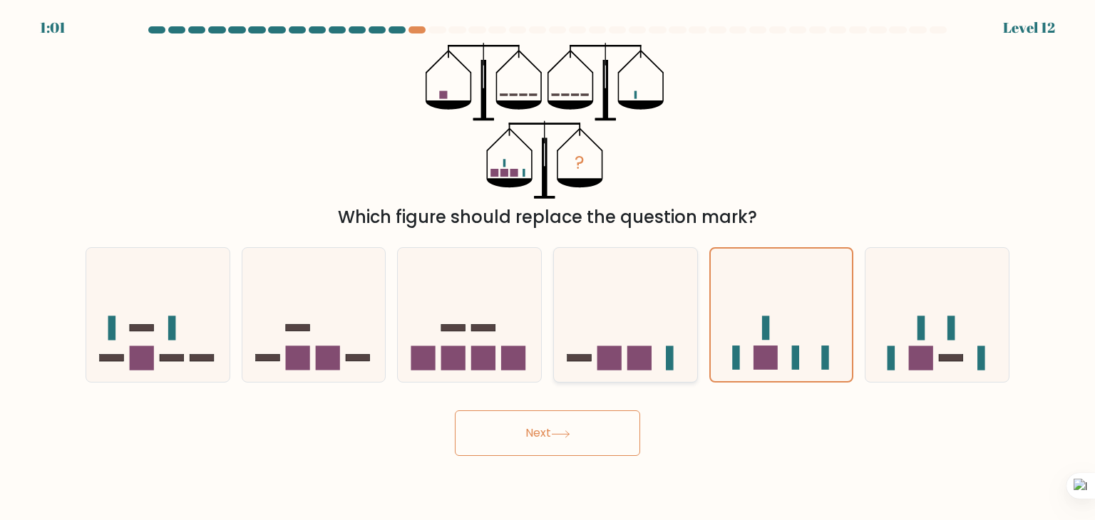
radio input "true"
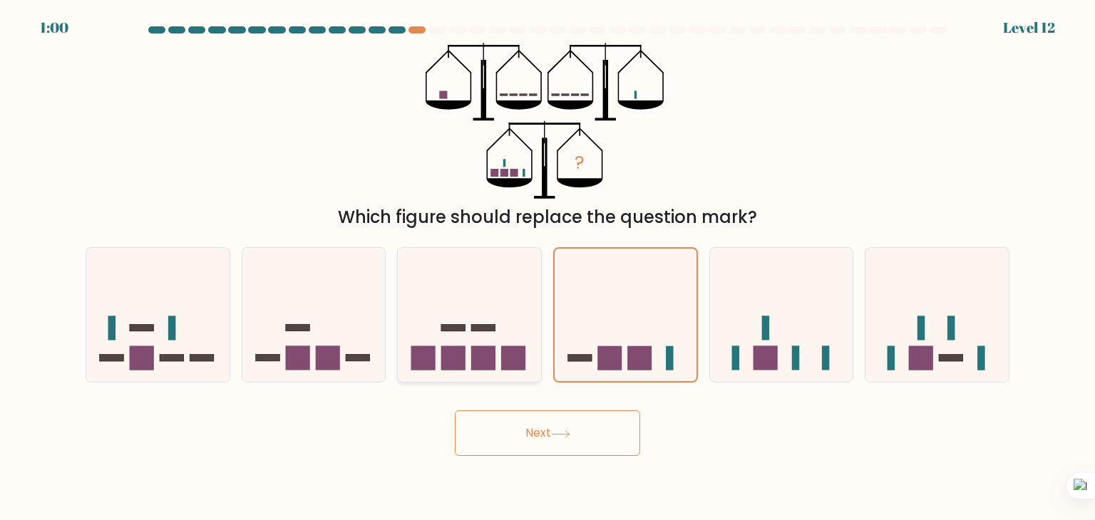
click at [485, 378] on div at bounding box center [469, 314] width 145 height 135
click at [547, 267] on input "c." at bounding box center [547, 263] width 1 height 7
radio input "true"
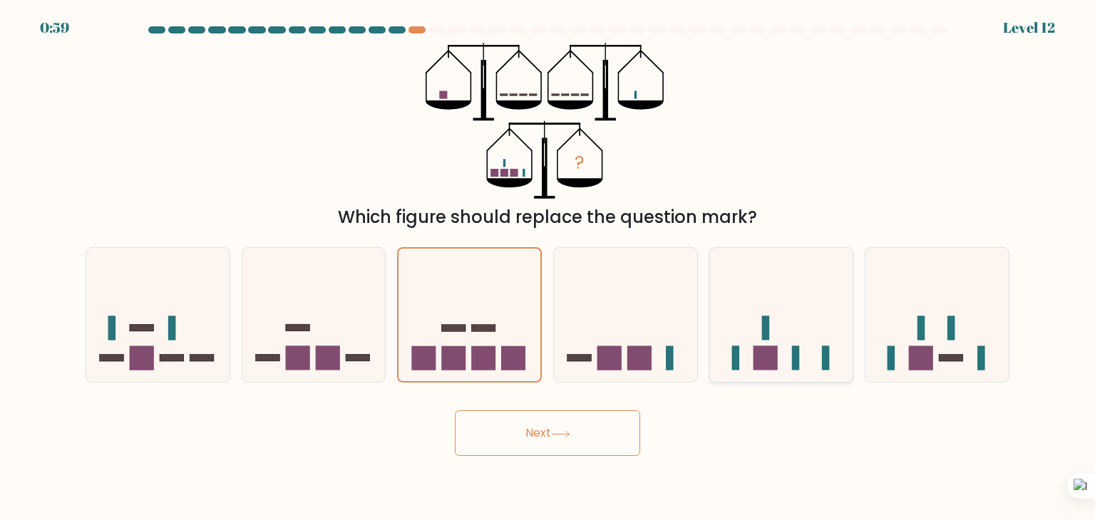
click at [715, 364] on icon at bounding box center [781, 315] width 143 height 118
click at [548, 267] on input "e." at bounding box center [547, 263] width 1 height 7
radio input "true"
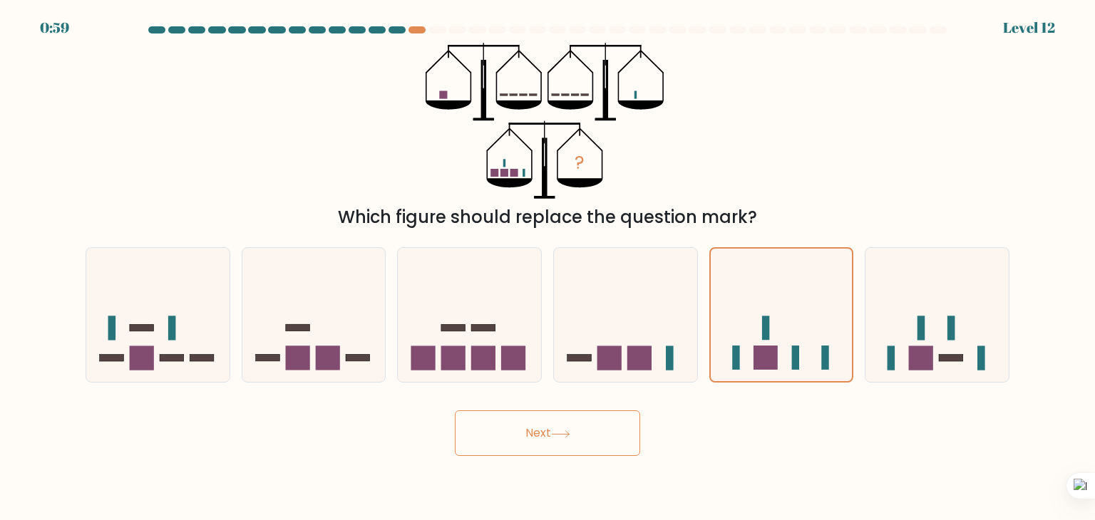
click at [550, 434] on button "Next" at bounding box center [547, 433] width 185 height 46
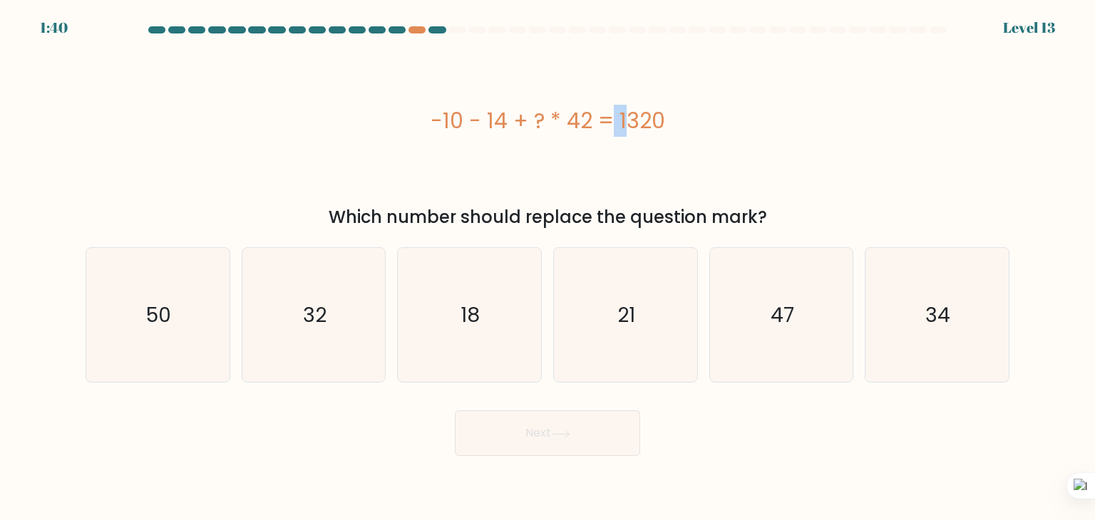
drag, startPoint x: 539, startPoint y: 123, endPoint x: 529, endPoint y: 132, distance: 13.1
click at [529, 129] on div "-10 - 14 + ? * 42 = 1320" at bounding box center [548, 121] width 924 height 32
click at [639, 146] on div "-10 - 14 + ? * 42 = 1320" at bounding box center [548, 121] width 924 height 156
drag, startPoint x: 525, startPoint y: 117, endPoint x: 539, endPoint y: 118, distance: 15.0
click at [540, 118] on div "-10 - 14 + ? * 42 = 1320" at bounding box center [548, 121] width 924 height 32
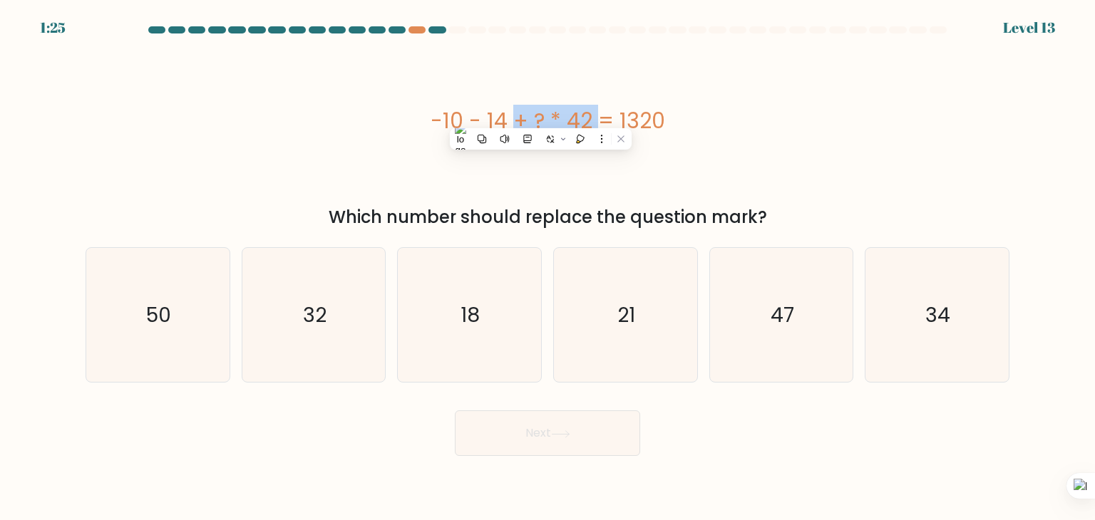
drag, startPoint x: 428, startPoint y: 122, endPoint x: 513, endPoint y: 122, distance: 85.5
click at [513, 118] on div "-10 - 14 + ? * 42 = 1320" at bounding box center [548, 121] width 924 height 32
click at [296, 327] on icon "32" at bounding box center [314, 315] width 134 height 134
click at [547, 267] on input "b. 32" at bounding box center [547, 263] width 1 height 7
radio input "true"
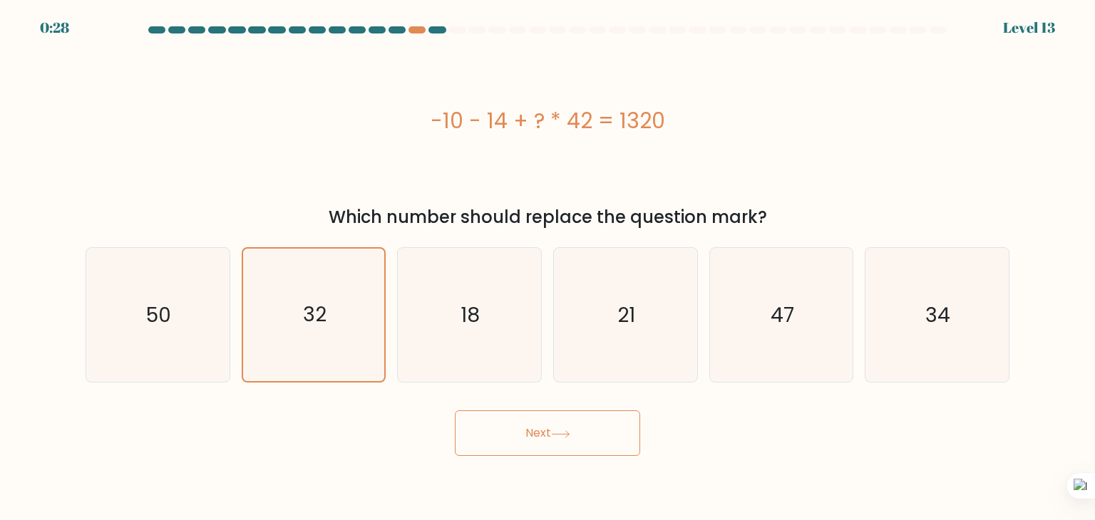
click at [577, 433] on button "Next" at bounding box center [547, 433] width 185 height 46
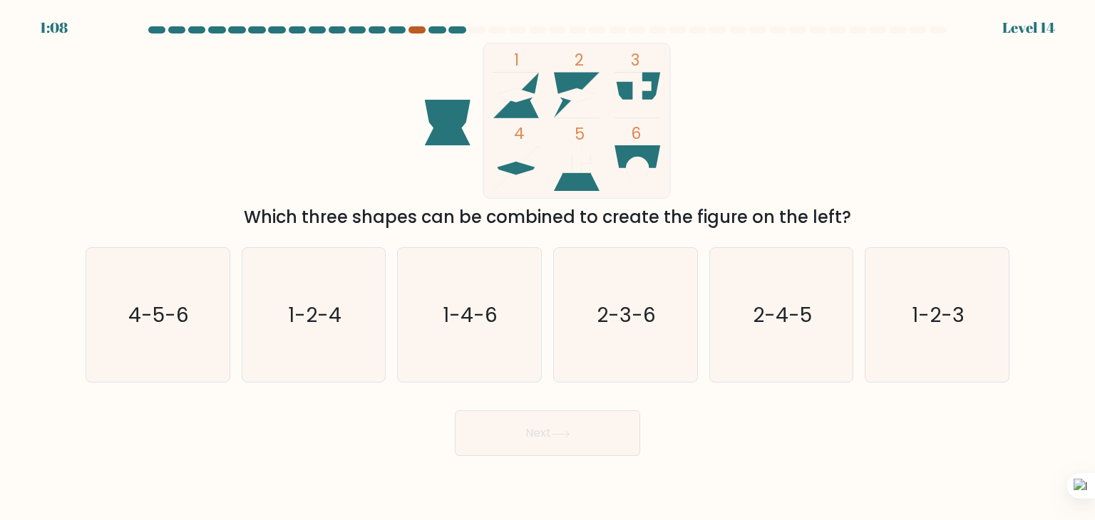
click at [419, 32] on div at bounding box center [416, 29] width 17 height 7
click at [419, 29] on div at bounding box center [416, 29] width 17 height 7
click at [567, 79] on icon at bounding box center [577, 96] width 46 height 46
click at [625, 157] on icon at bounding box center [637, 168] width 46 height 46
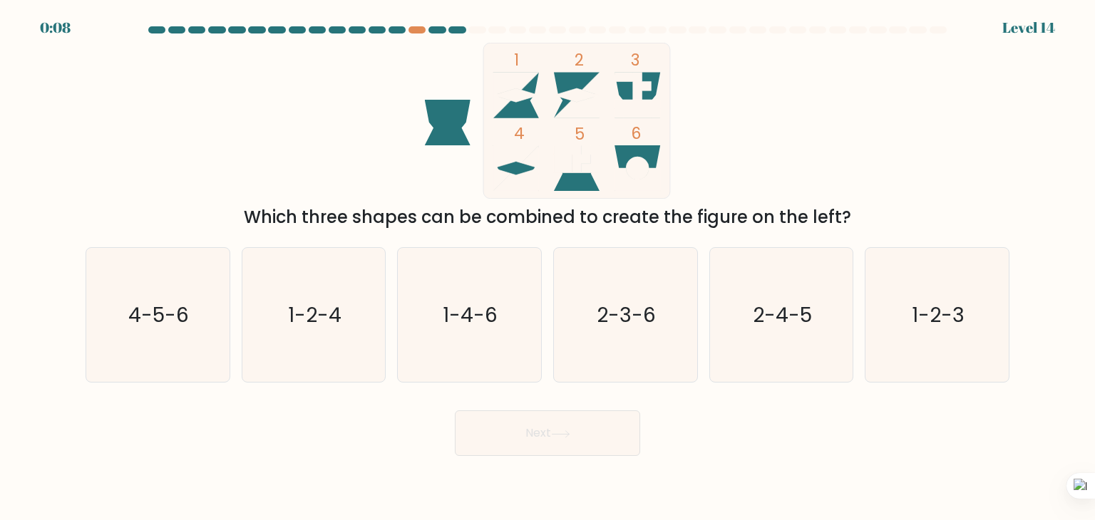
click at [516, 170] on icon at bounding box center [516, 168] width 46 height 46
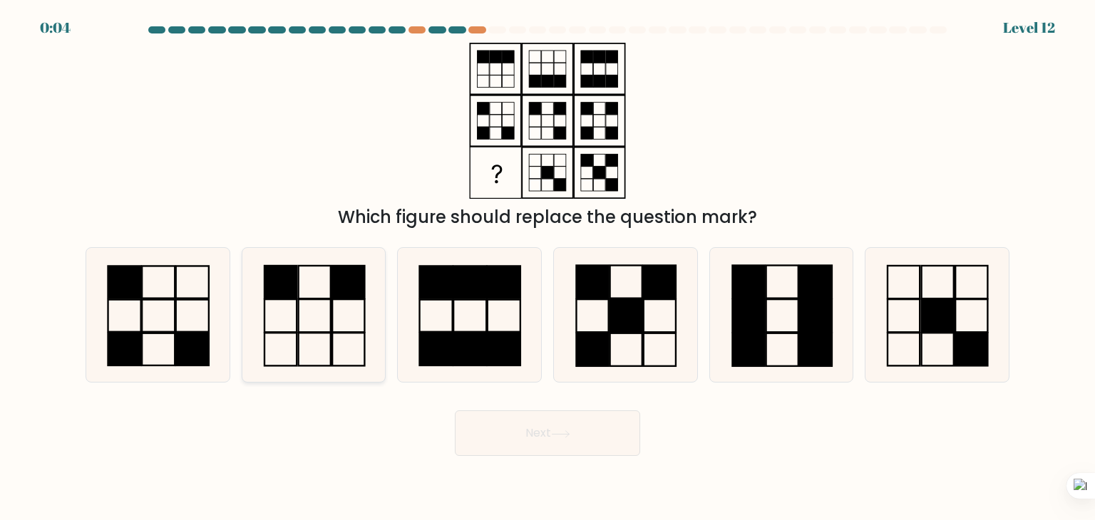
click at [328, 302] on icon at bounding box center [314, 315] width 134 height 134
click at [547, 267] on input "b." at bounding box center [547, 263] width 1 height 7
radio input "true"
click at [556, 440] on button "Next" at bounding box center [547, 433] width 185 height 46
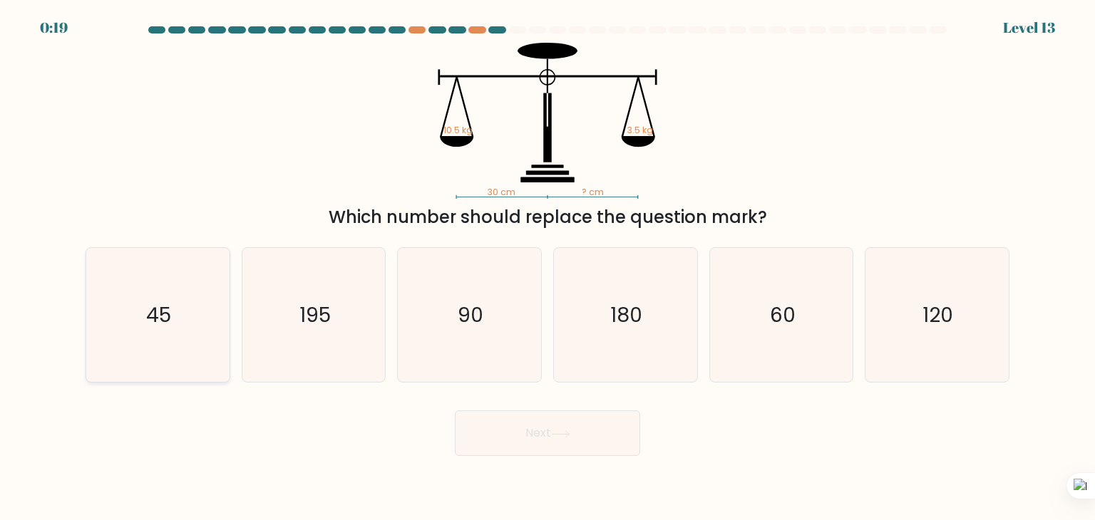
click at [207, 307] on icon "45" at bounding box center [158, 315] width 134 height 134
click at [547, 267] on input "a. 45" at bounding box center [547, 263] width 1 height 7
radio input "true"
click at [755, 320] on icon "60" at bounding box center [781, 315] width 134 height 134
click at [548, 267] on input "e. 60" at bounding box center [547, 263] width 1 height 7
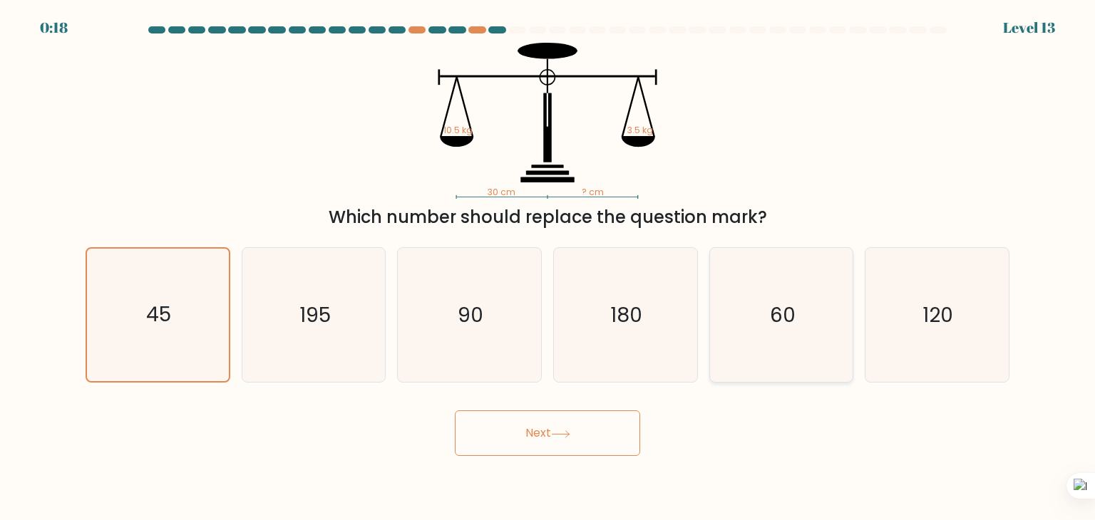
radio input "true"
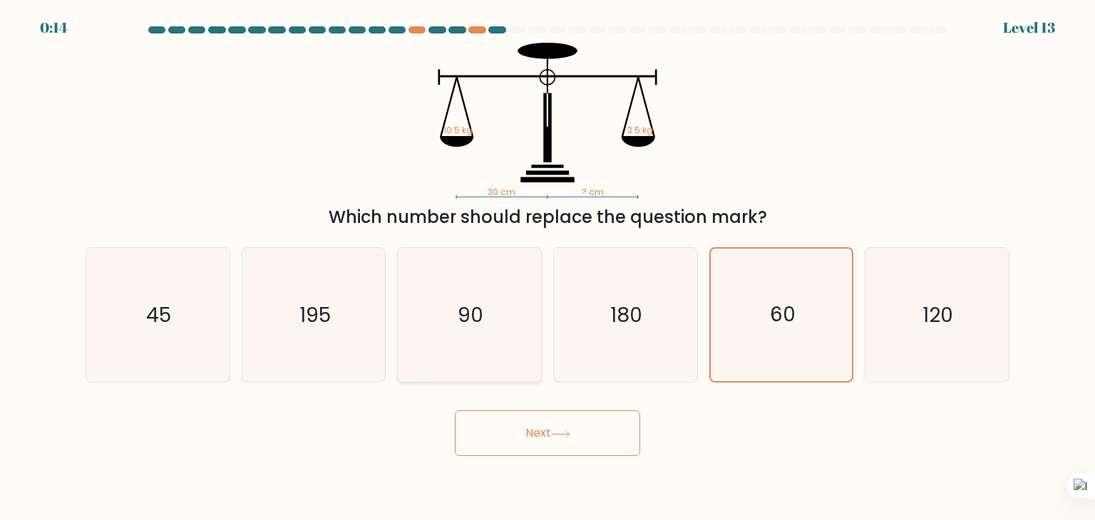
click at [501, 348] on icon "90" at bounding box center [469, 315] width 134 height 134
click at [547, 267] on input "c. 90" at bounding box center [547, 263] width 1 height 7
radio input "true"
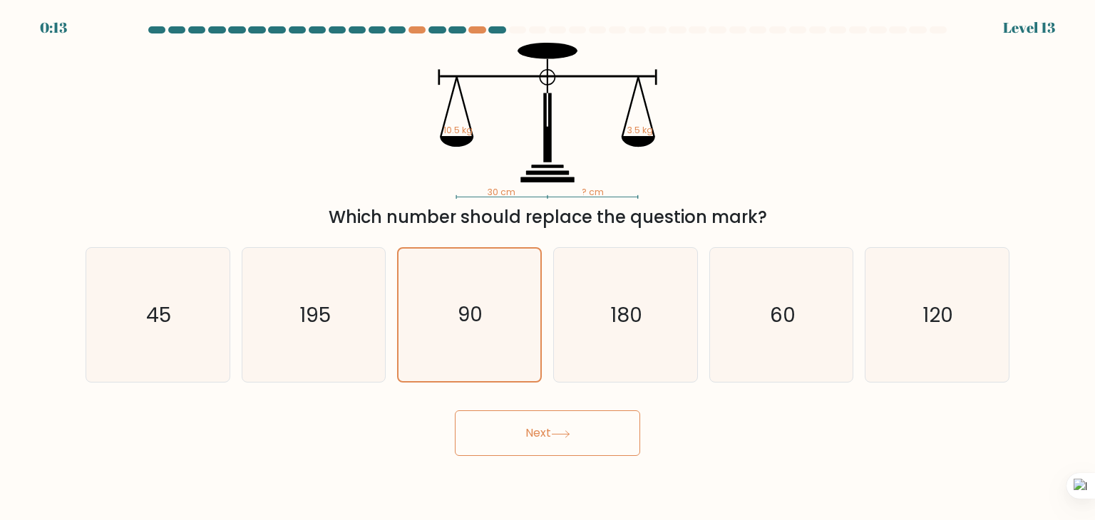
click at [596, 438] on button "Next" at bounding box center [547, 433] width 185 height 46
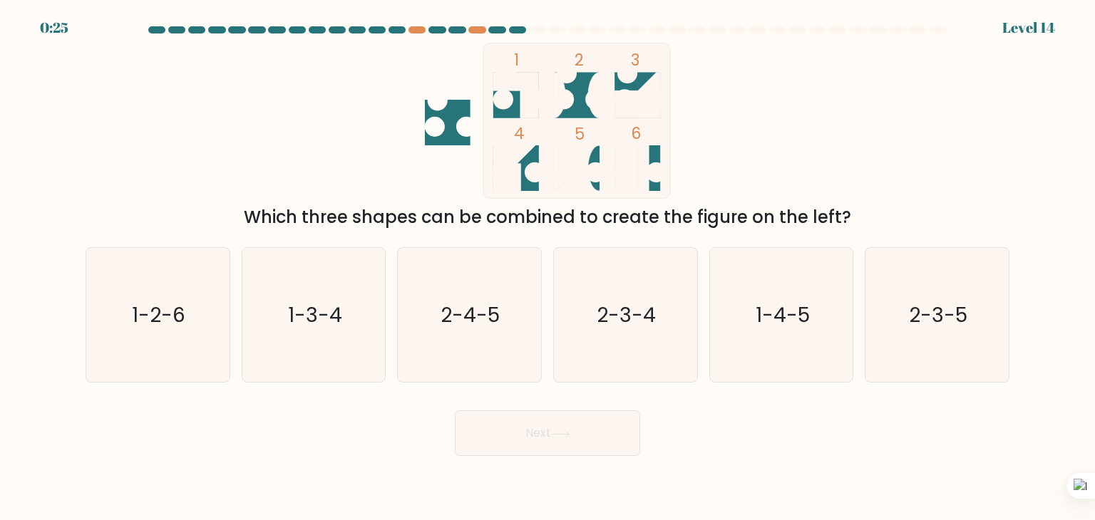
click at [512, 107] on icon at bounding box center [516, 96] width 46 height 46
click at [348, 318] on icon "1-3-4" at bounding box center [314, 315] width 134 height 134
click at [547, 267] on input "b. 1-3-4" at bounding box center [547, 263] width 1 height 7
radio input "true"
click at [547, 427] on button "Next" at bounding box center [547, 433] width 185 height 46
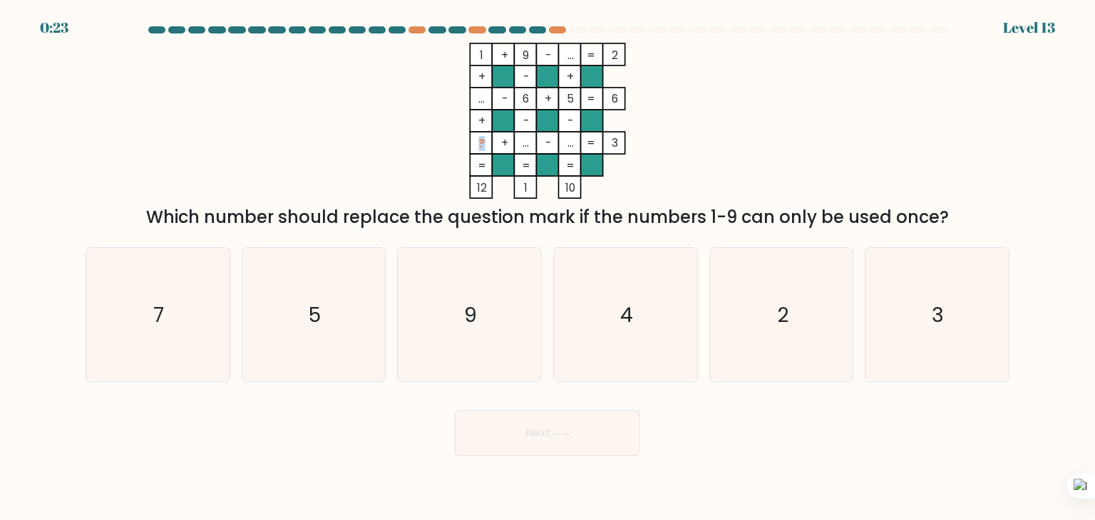
click at [481, 140] on tspan "?" at bounding box center [481, 143] width 6 height 15
click at [757, 183] on icon "1 + 9 - ... 2 + - + ... - 6 + 5 6 + - - ? + ... - ... = 3 = = = = 12 1 10 =" at bounding box center [548, 121] width 428 height 156
click at [146, 298] on icon "7" at bounding box center [158, 315] width 134 height 134
click at [547, 267] on input "a. 7" at bounding box center [547, 263] width 1 height 7
radio input "true"
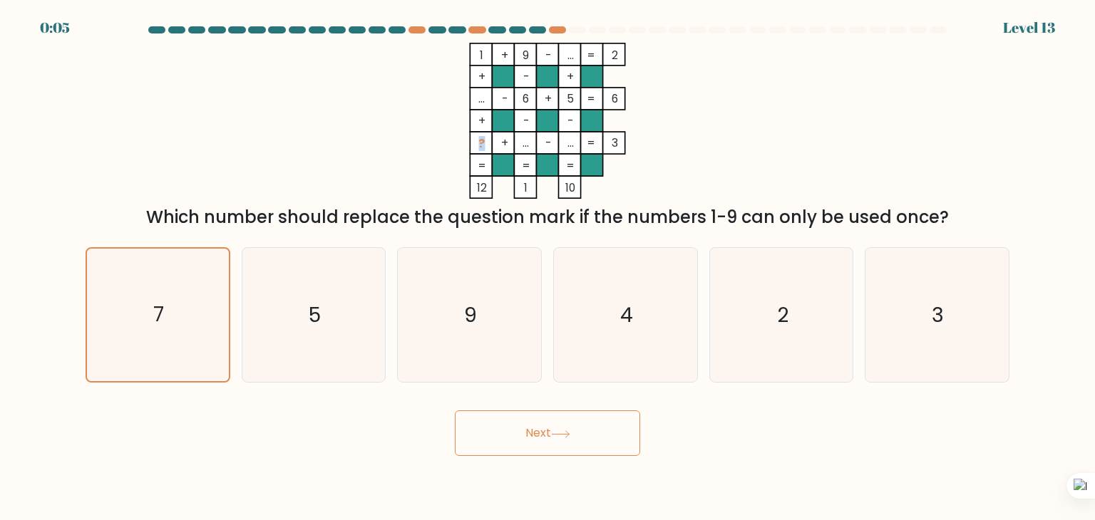
click at [478, 149] on tspan "?" at bounding box center [481, 143] width 6 height 15
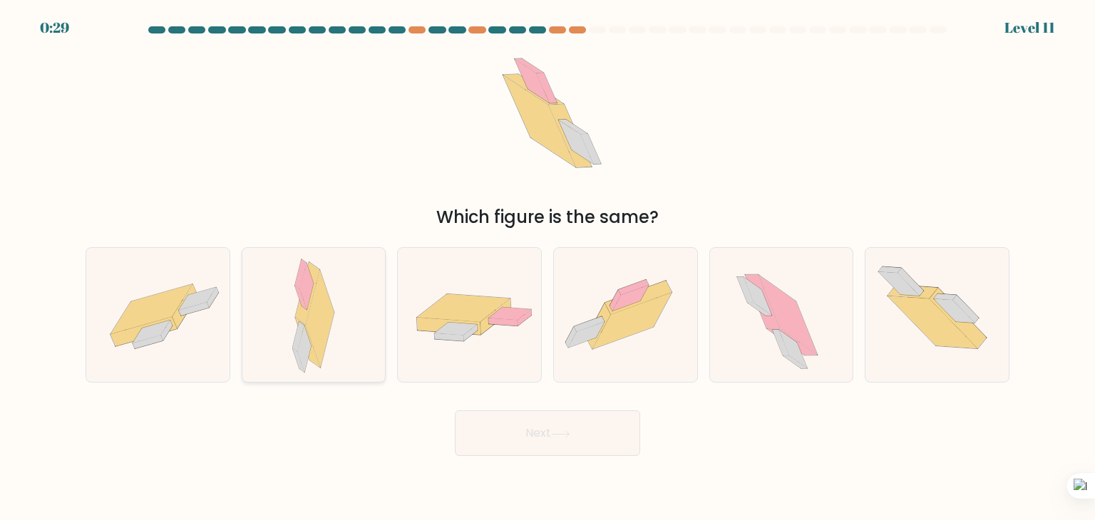
click at [342, 294] on div at bounding box center [314, 314] width 145 height 135
click at [547, 267] on input "b." at bounding box center [547, 263] width 1 height 7
radio input "true"
click at [572, 429] on button "Next" at bounding box center [547, 433] width 185 height 46
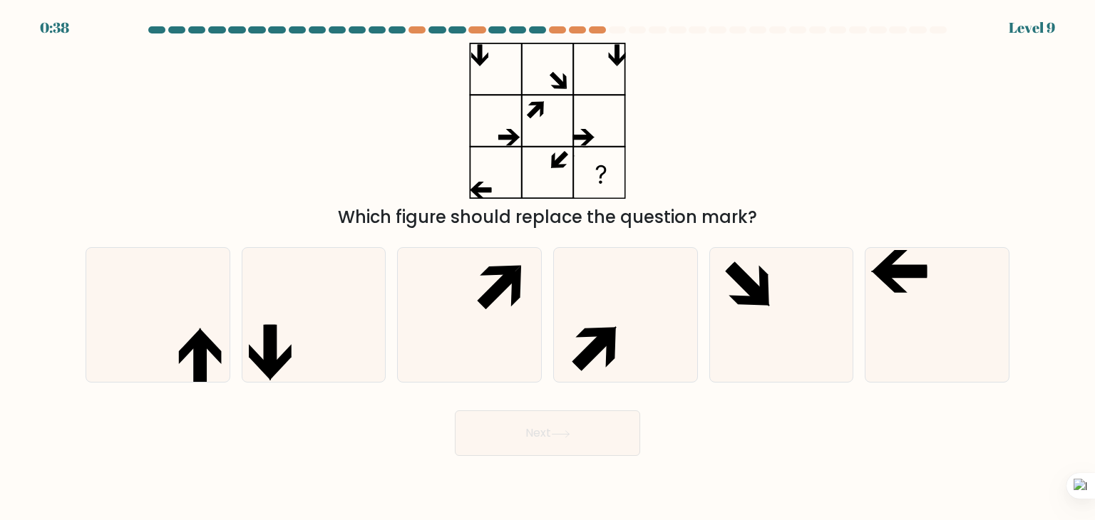
click at [1043, 29] on form at bounding box center [547, 241] width 1095 height 430
click at [621, 329] on icon at bounding box center [625, 315] width 134 height 134
click at [548, 267] on input "d." at bounding box center [547, 263] width 1 height 7
radio input "true"
click at [577, 430] on button "Next" at bounding box center [547, 433] width 185 height 46
